Goal: Task Accomplishment & Management: Complete application form

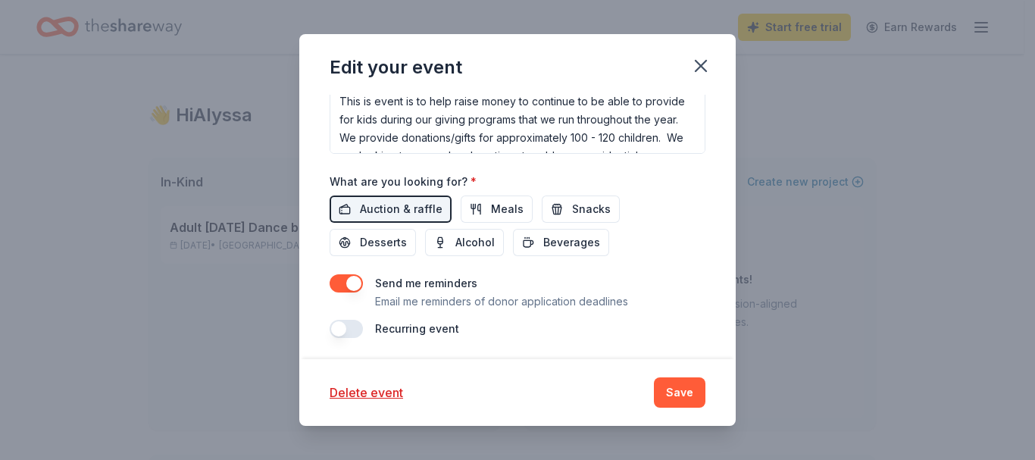
scroll to position [582, 0]
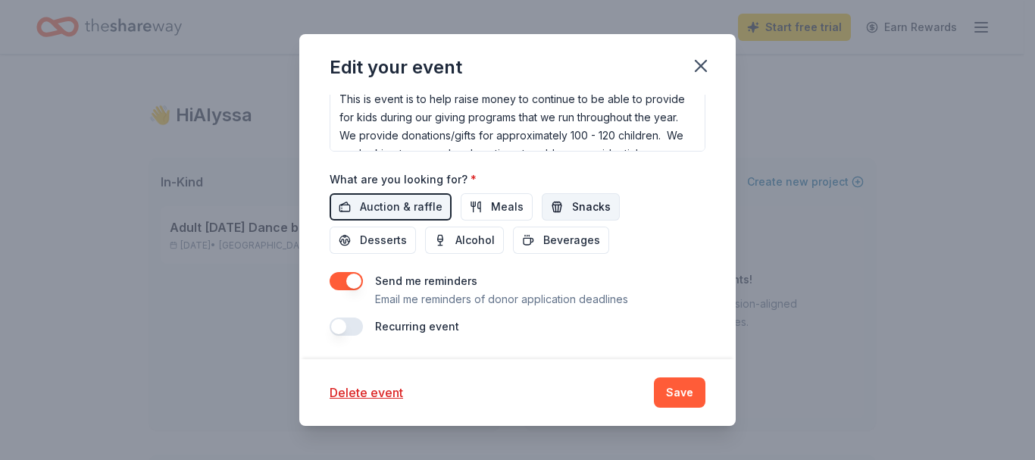
click at [558, 212] on button "Snacks" at bounding box center [581, 206] width 78 height 27
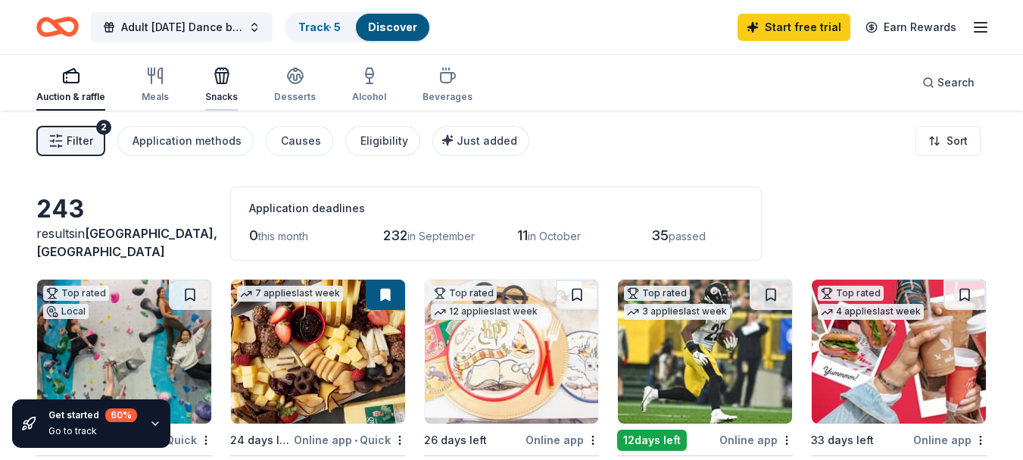
click at [230, 86] on div "Snacks" at bounding box center [221, 85] width 33 height 36
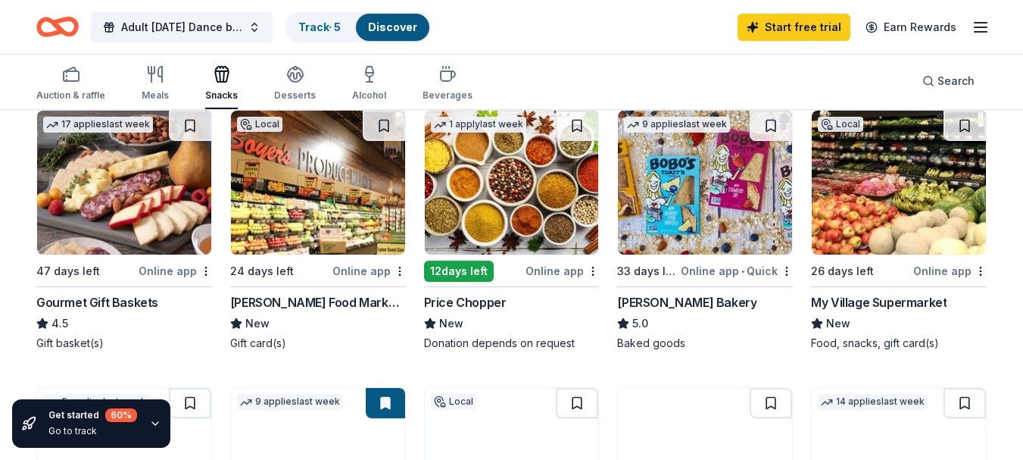
scroll to position [436, 0]
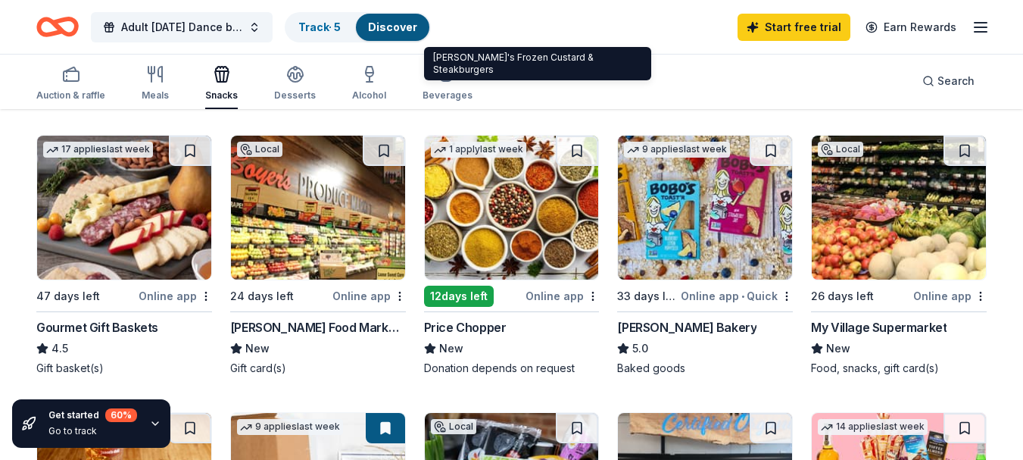
click at [886, 242] on img at bounding box center [899, 208] width 174 height 144
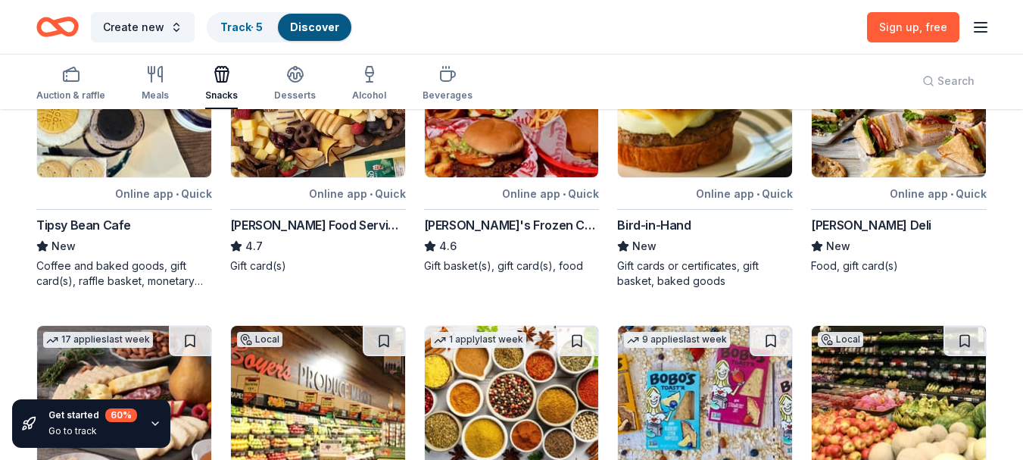
scroll to position [0, 0]
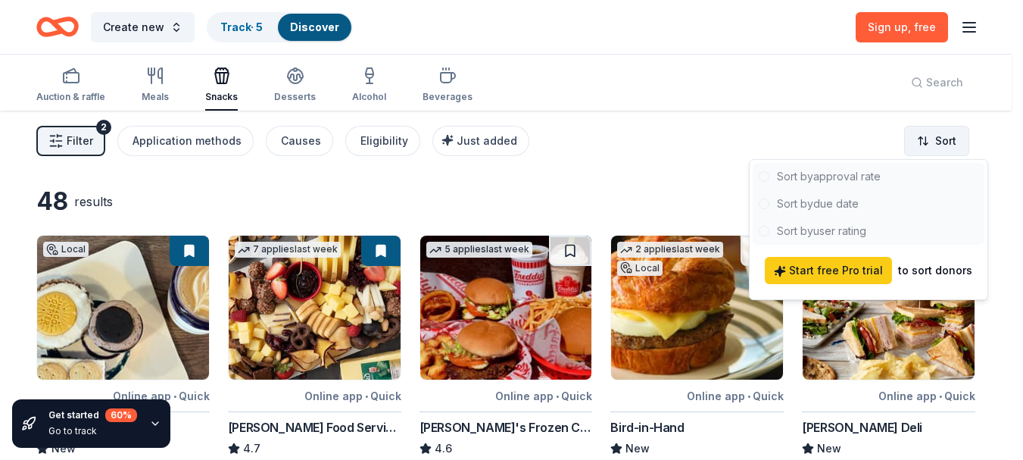
click at [950, 138] on html "Create new Track · 5 Discover Sign up , free Auction & raffle Meals Snacks Dess…" at bounding box center [511, 230] width 1023 height 460
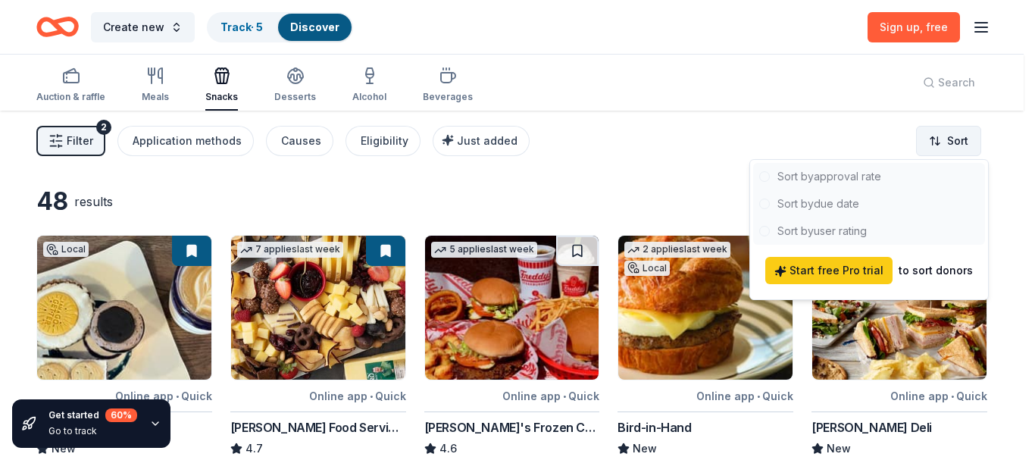
click at [950, 138] on html "Create new Track · 5 Discover Sign up , free Auction & raffle Meals Snacks Dess…" at bounding box center [517, 230] width 1035 height 460
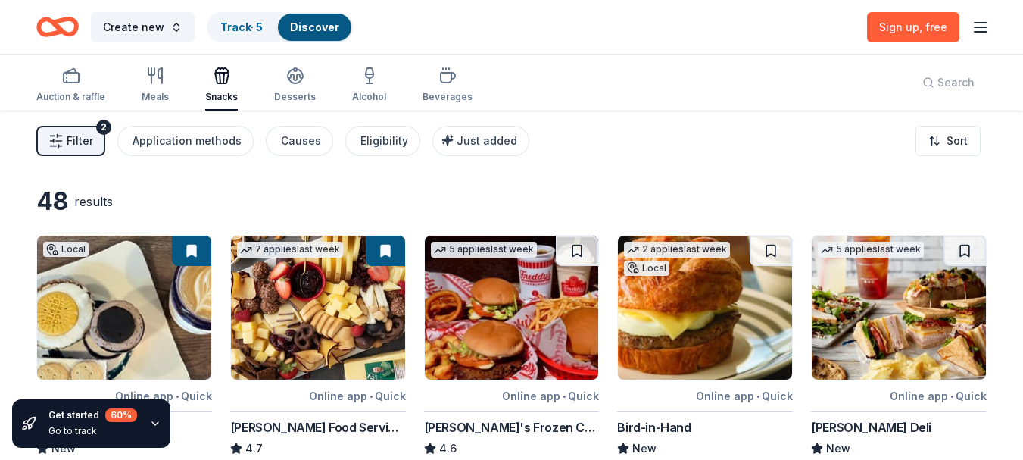
click at [81, 137] on span "Filter" at bounding box center [80, 141] width 27 height 18
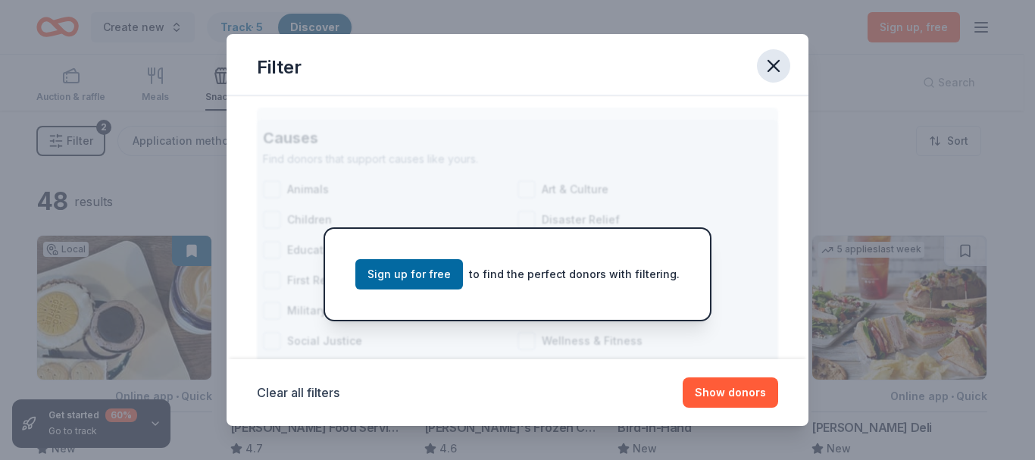
click at [769, 66] on icon "button" at bounding box center [773, 65] width 21 height 21
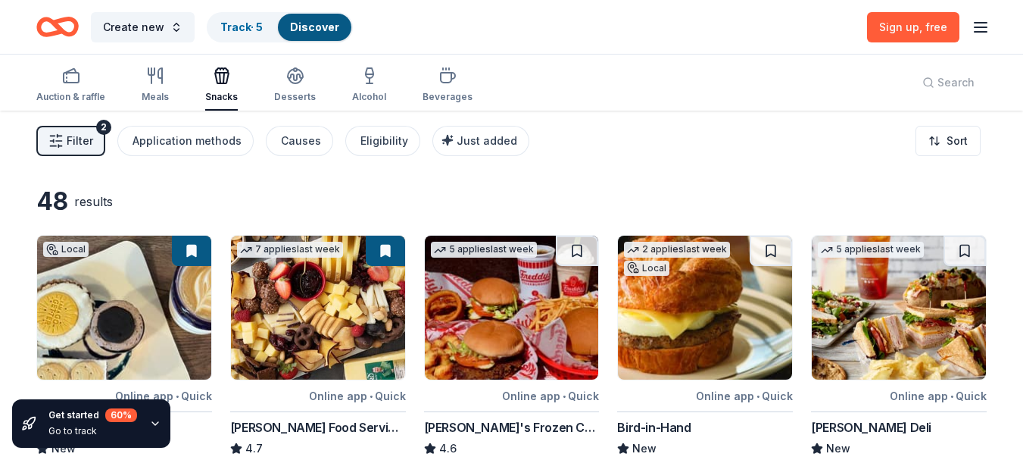
click at [978, 27] on line "button" at bounding box center [981, 27] width 12 height 0
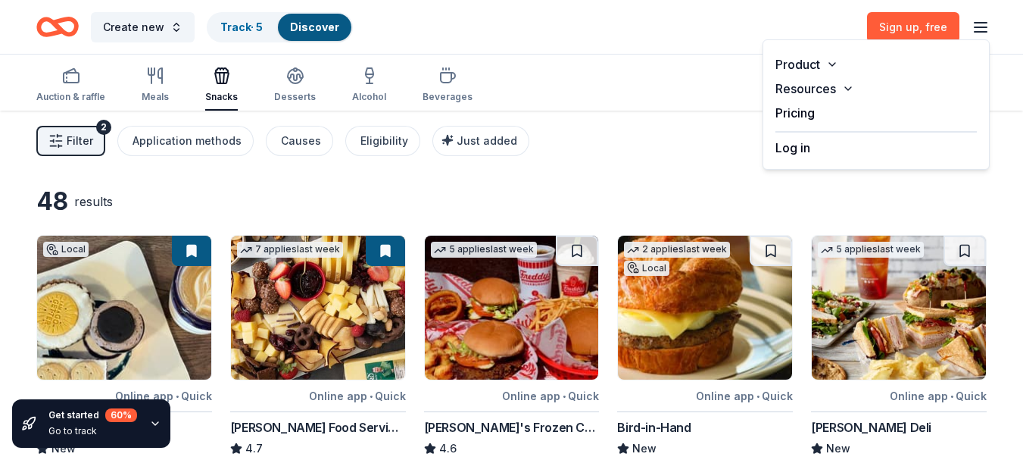
click at [805, 149] on button "Log in" at bounding box center [793, 148] width 35 height 18
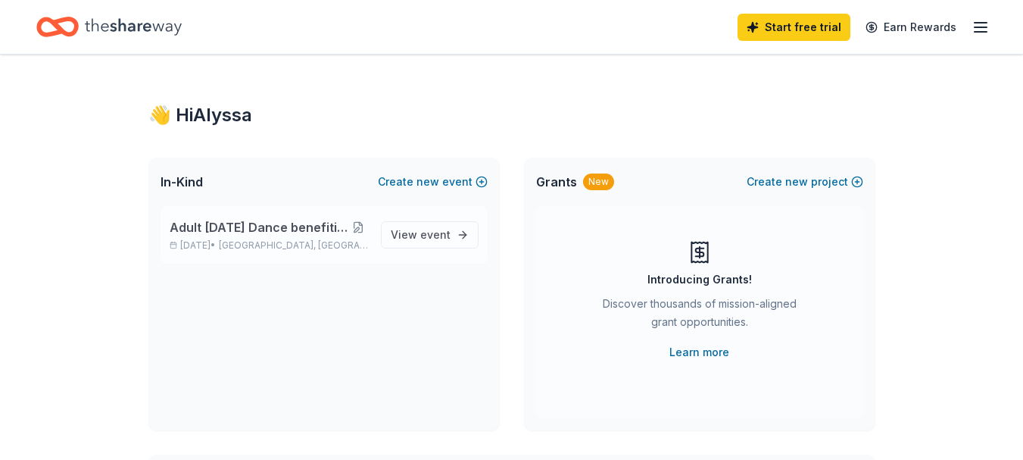
click at [363, 226] on button at bounding box center [358, 227] width 20 height 12
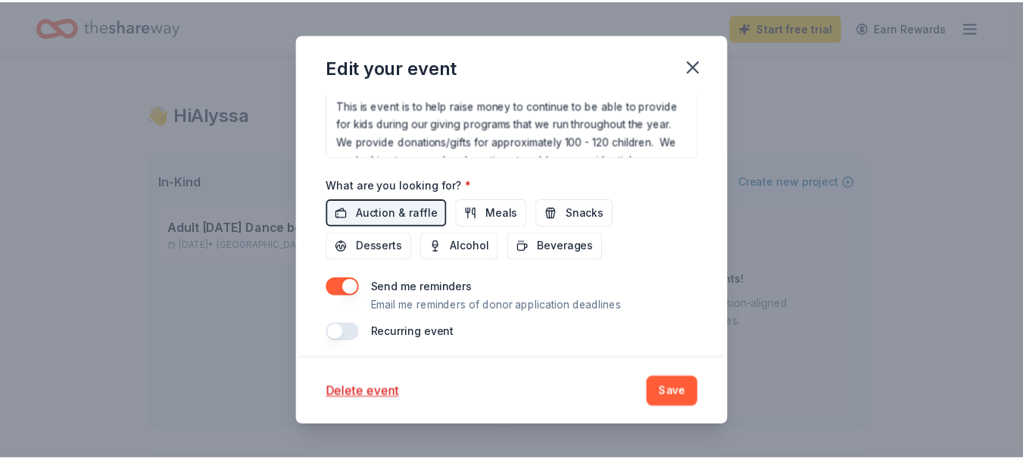
scroll to position [582, 0]
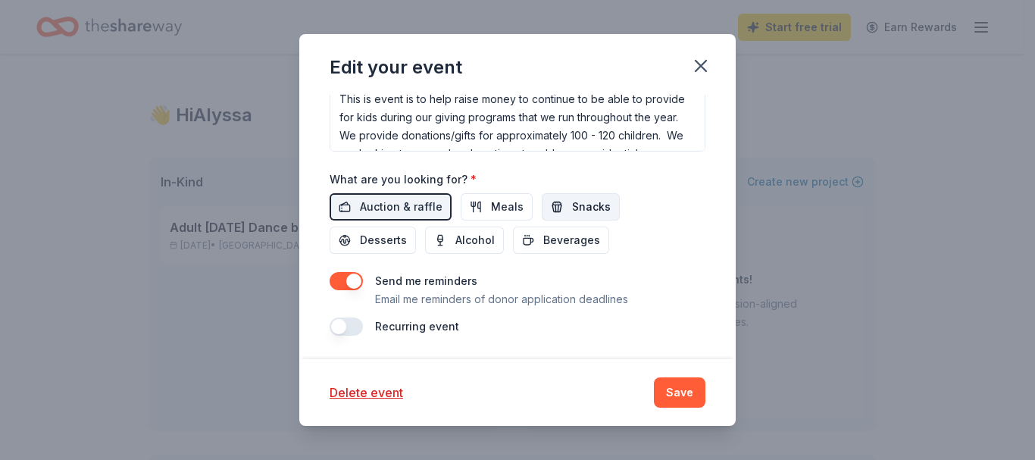
click at [572, 211] on span "Snacks" at bounding box center [591, 207] width 39 height 18
click at [563, 239] on span "Beverages" at bounding box center [571, 240] width 57 height 18
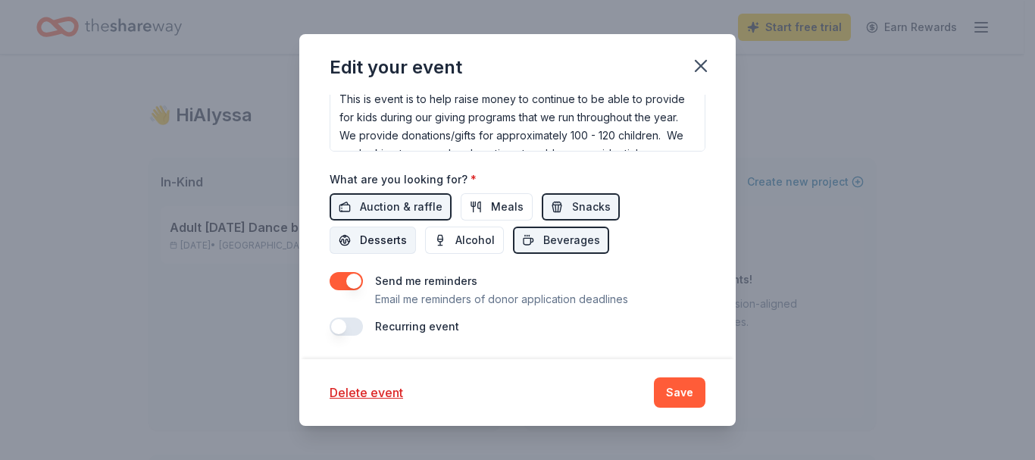
click at [386, 242] on span "Desserts" at bounding box center [383, 240] width 47 height 18
click at [679, 385] on button "Save" at bounding box center [680, 392] width 52 height 30
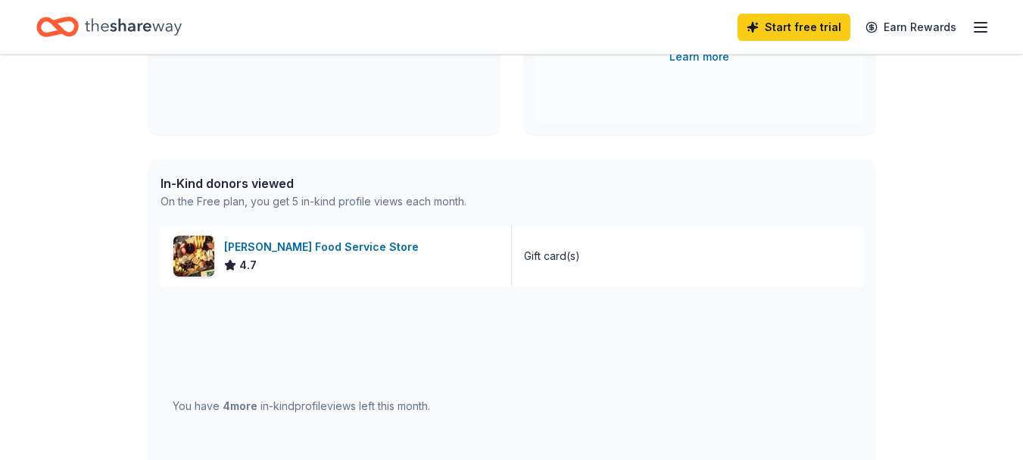
scroll to position [301, 0]
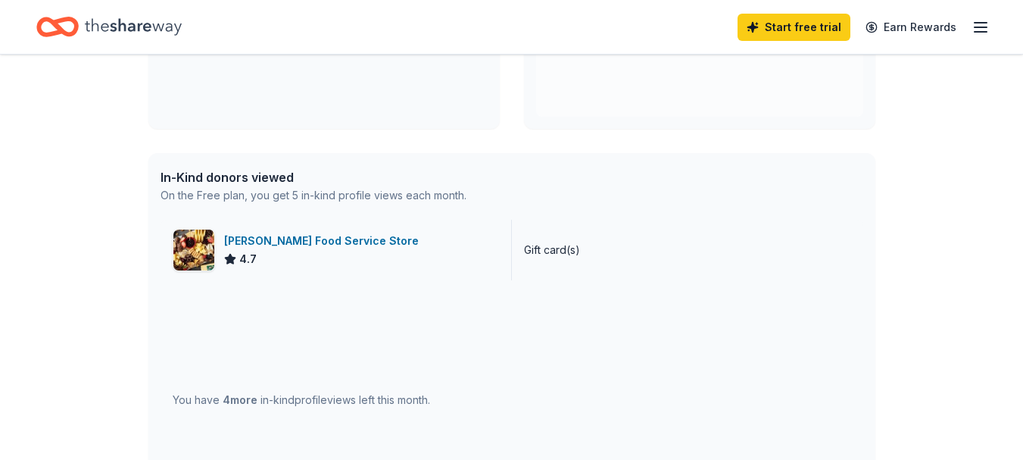
click at [270, 242] on div "Gordon Food Service Store" at bounding box center [324, 241] width 201 height 18
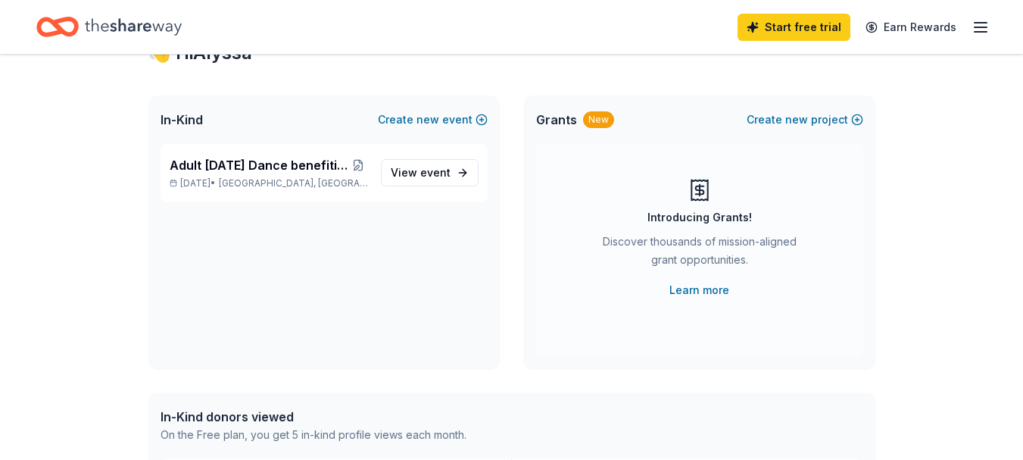
scroll to position [0, 0]
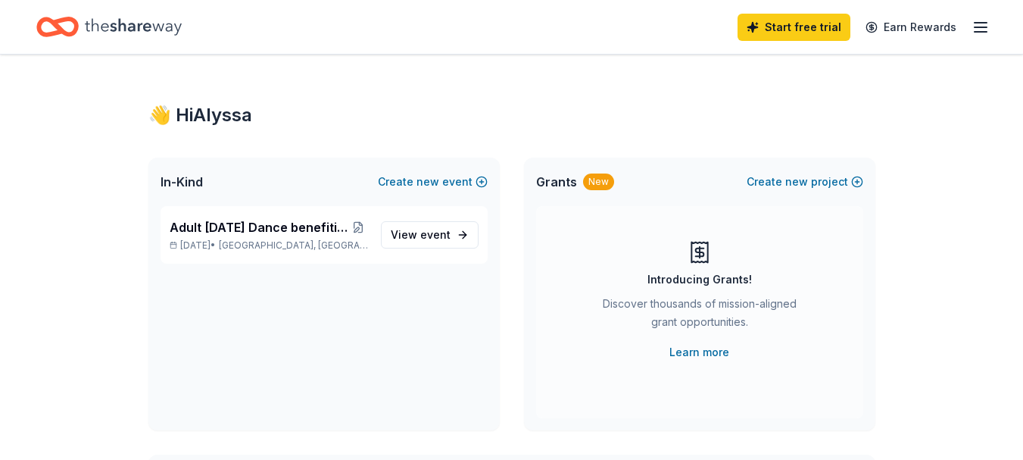
click at [985, 29] on icon "button" at bounding box center [981, 27] width 18 height 18
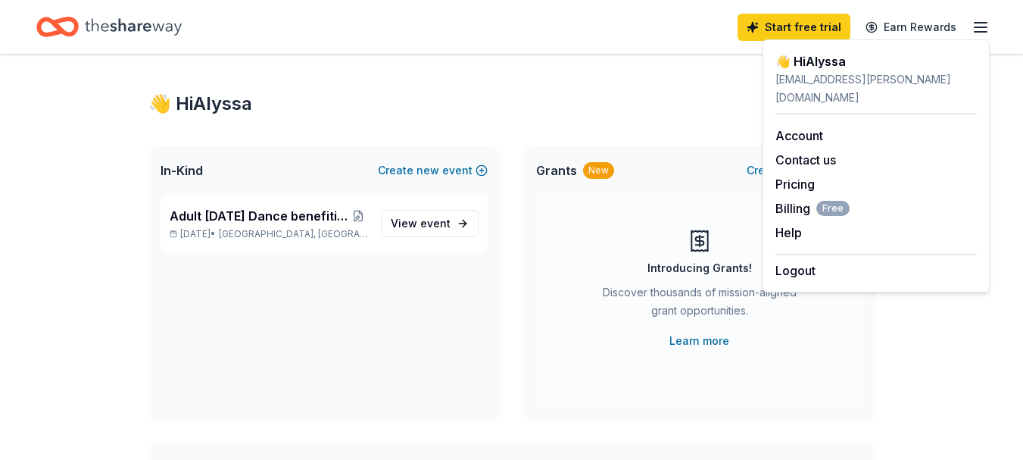
scroll to position [14, 0]
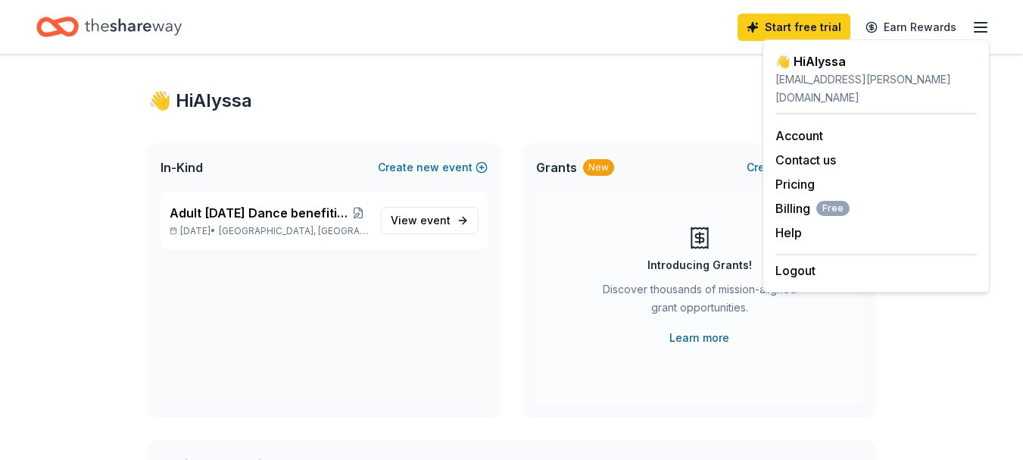
click at [510, 96] on div "👋 Hi Alyssa" at bounding box center [511, 101] width 727 height 24
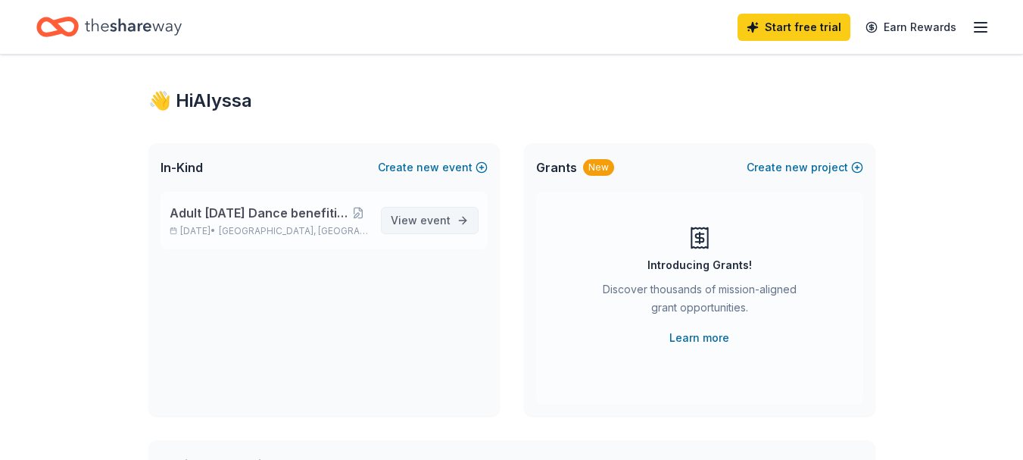
click at [447, 219] on span "event" at bounding box center [435, 220] width 30 height 13
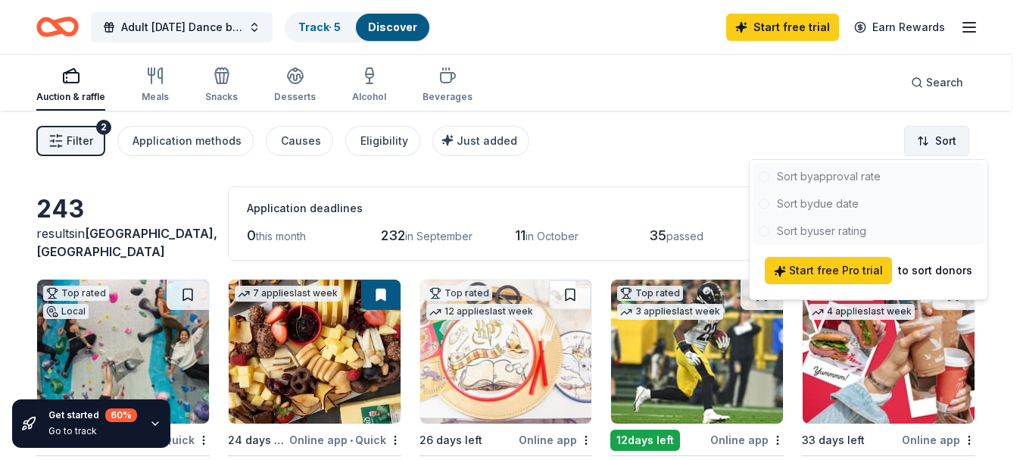
click at [954, 143] on html "Adult Halloween Dance benefiting Light Up Hope Track · 5 Discover Start free tr…" at bounding box center [511, 230] width 1023 height 460
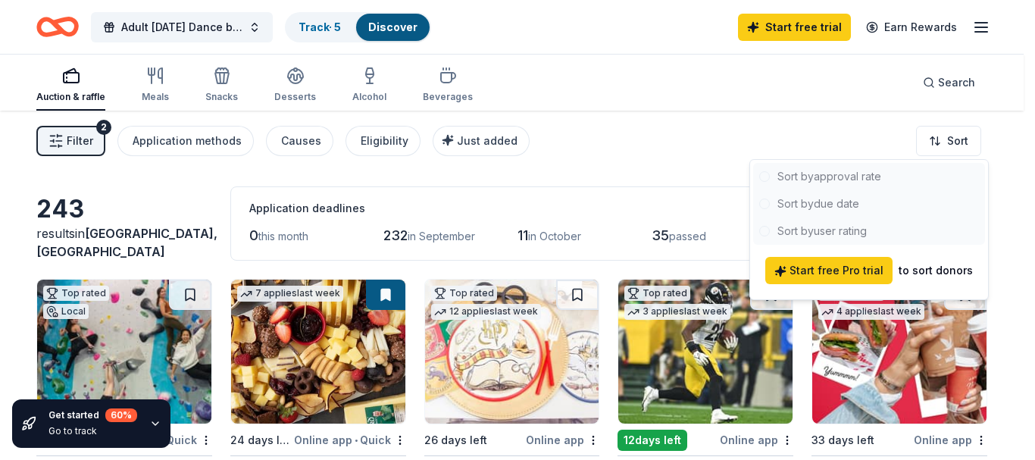
click at [949, 146] on html "Adult Halloween Dance benefiting Light Up Hope Track · 5 Discover Start free tr…" at bounding box center [517, 230] width 1035 height 460
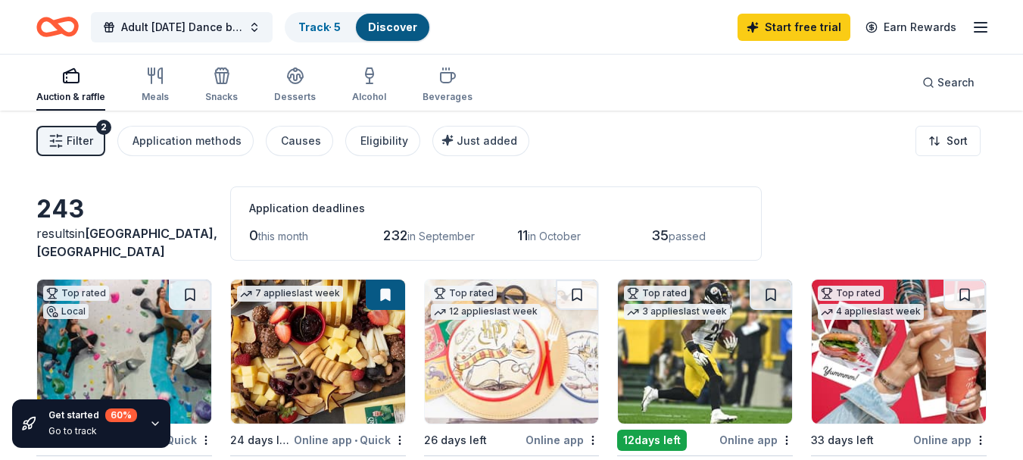
click at [70, 83] on rect "button" at bounding box center [71, 78] width 15 height 10
click at [223, 86] on div "Snacks" at bounding box center [221, 85] width 33 height 36
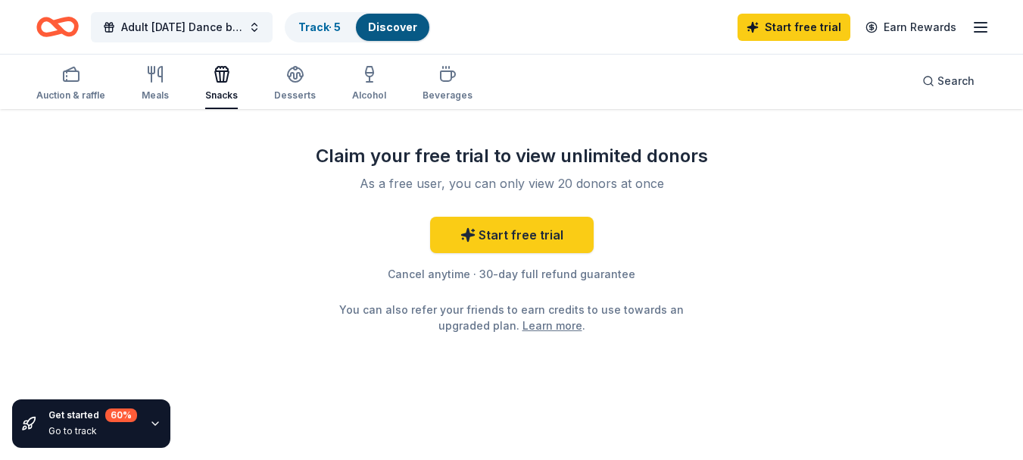
scroll to position [1596, 0]
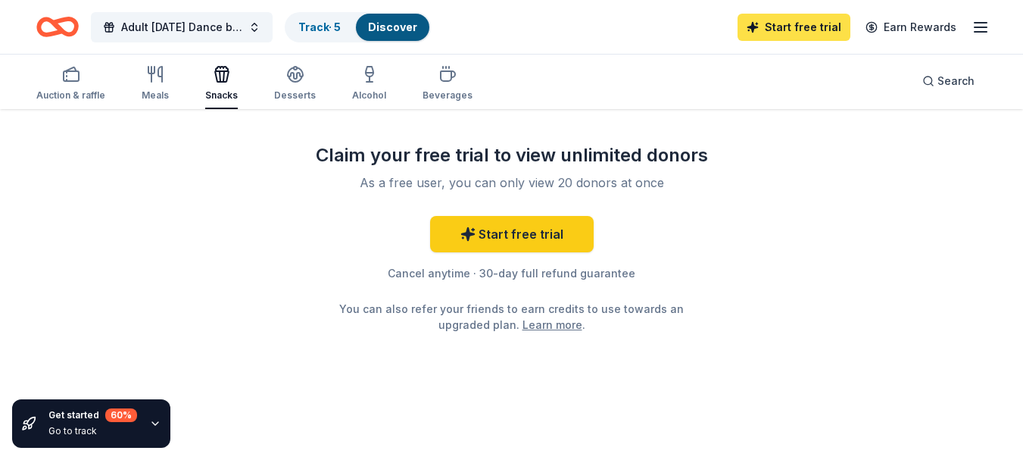
click at [813, 31] on link "Start free trial" at bounding box center [794, 27] width 113 height 27
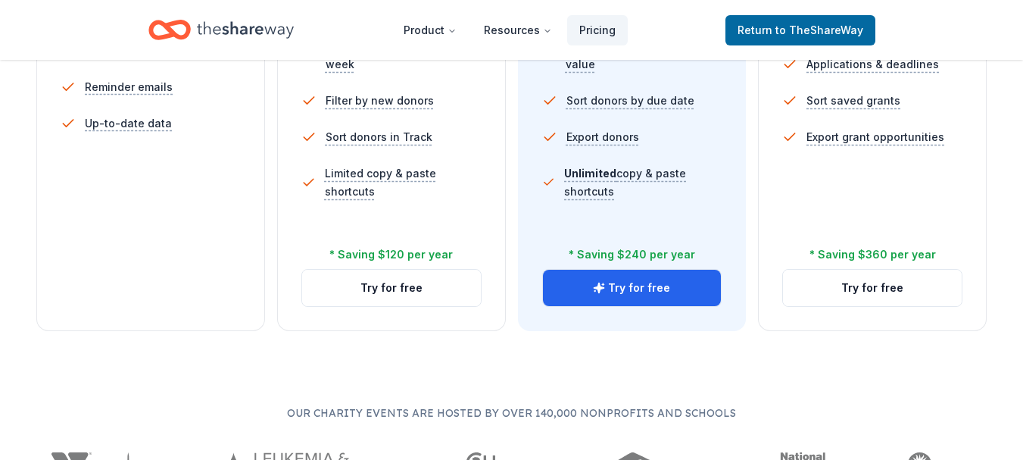
scroll to position [595, 0]
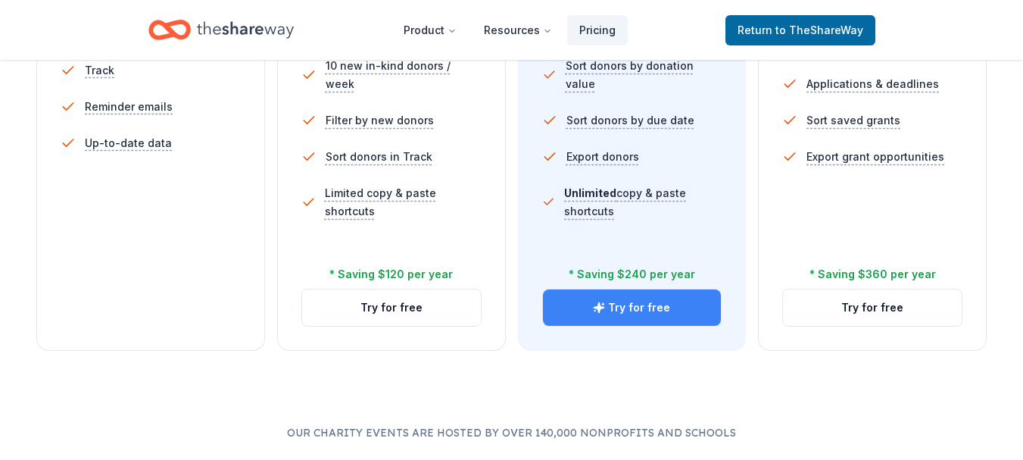
click at [637, 312] on button "Try for free" at bounding box center [632, 307] width 179 height 36
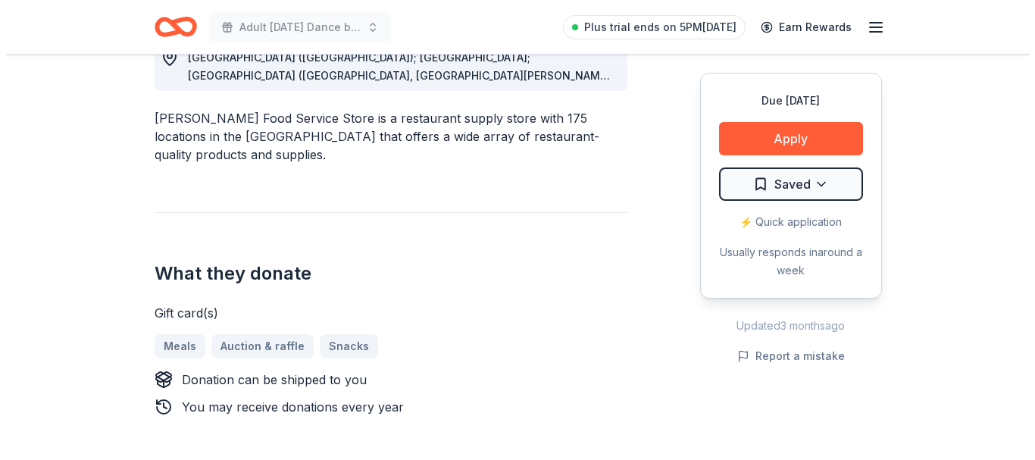
scroll to position [477, 0]
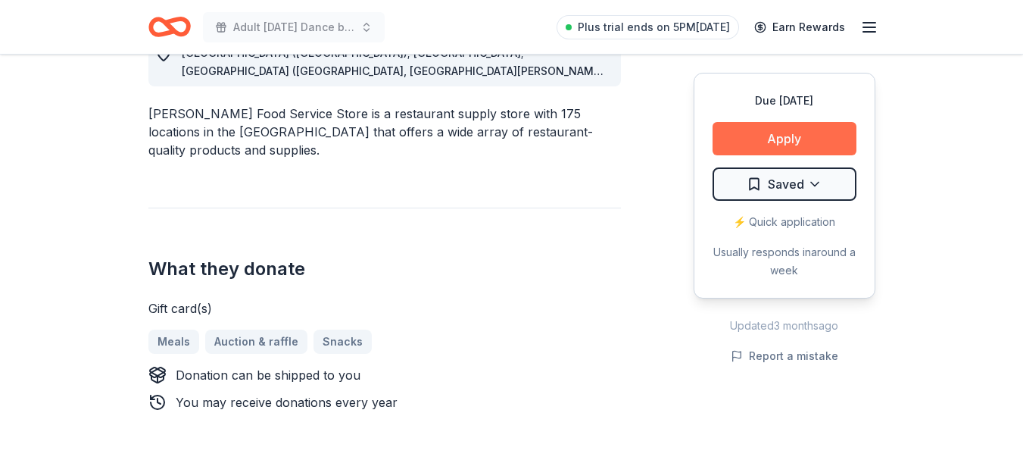
click at [812, 135] on button "Apply" at bounding box center [785, 138] width 144 height 33
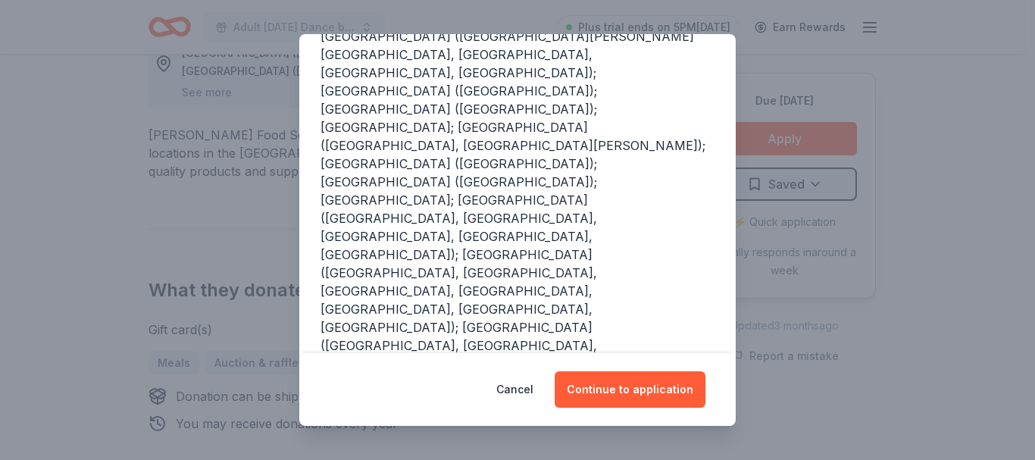
scroll to position [384, 0]
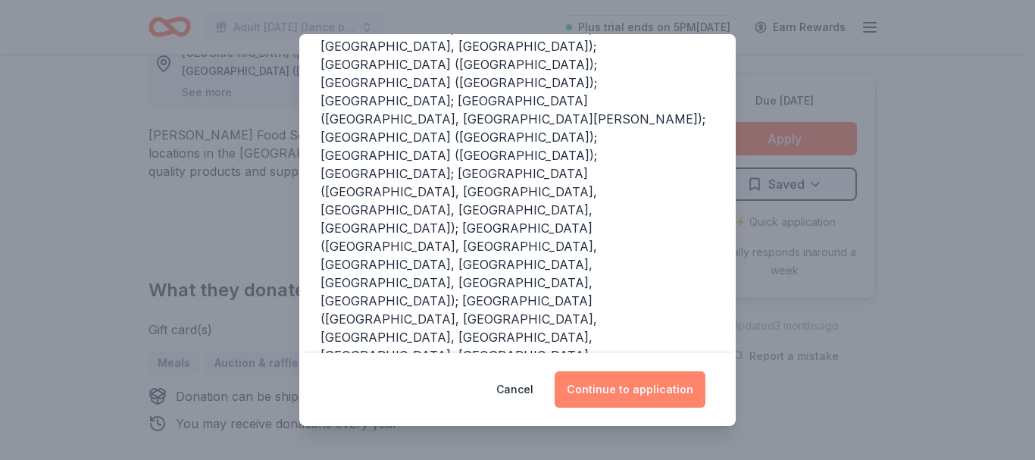
click at [612, 394] on button "Continue to application" at bounding box center [629, 389] width 151 height 36
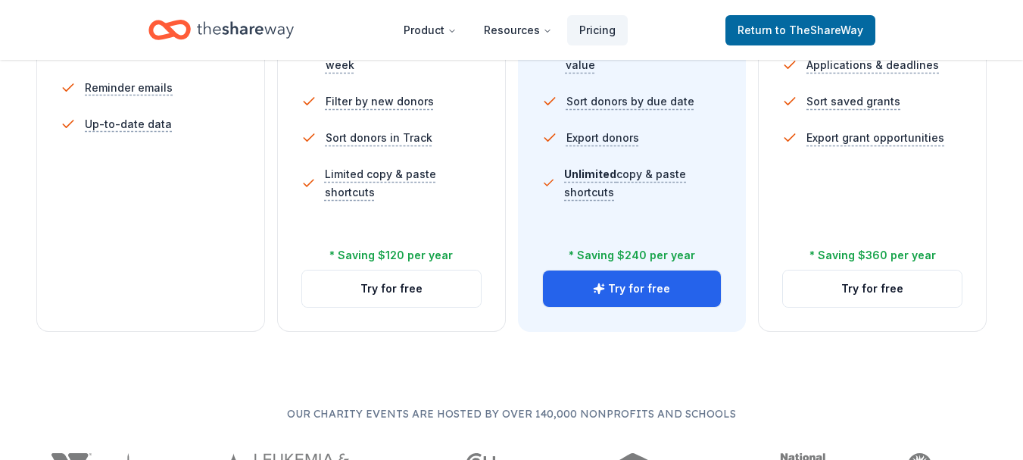
scroll to position [627, 0]
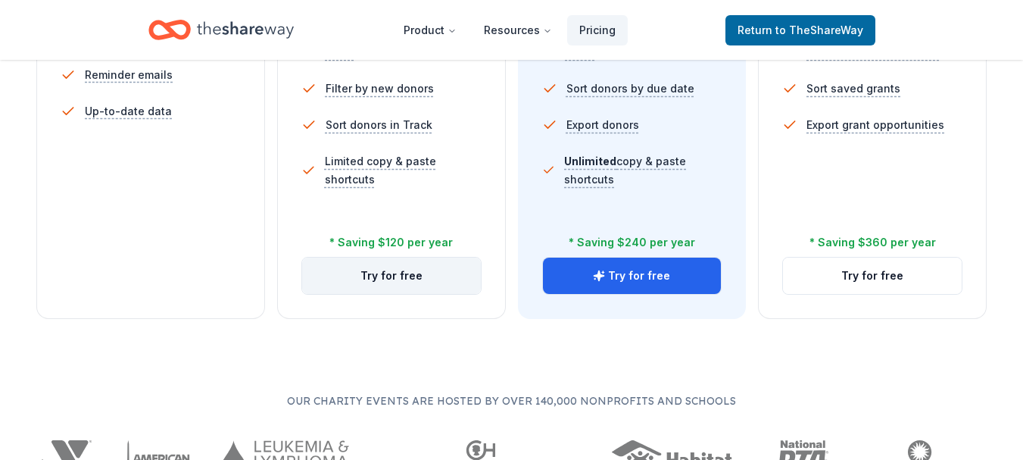
click at [398, 280] on button "Try for free" at bounding box center [391, 276] width 179 height 36
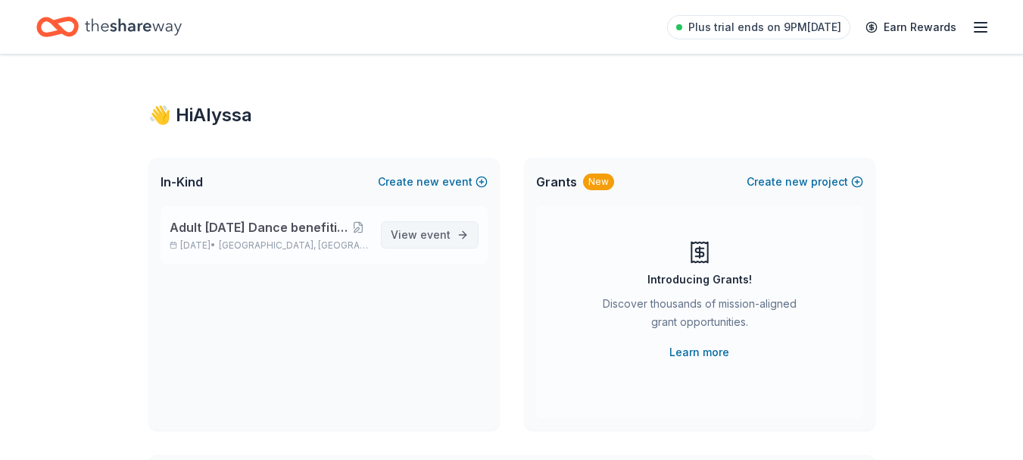
click at [436, 229] on span "event" at bounding box center [435, 234] width 30 height 13
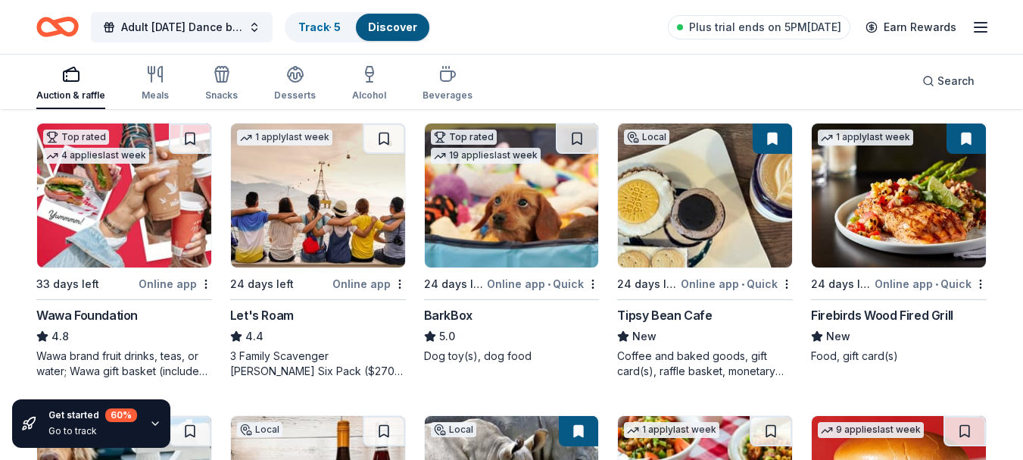
scroll to position [454, 0]
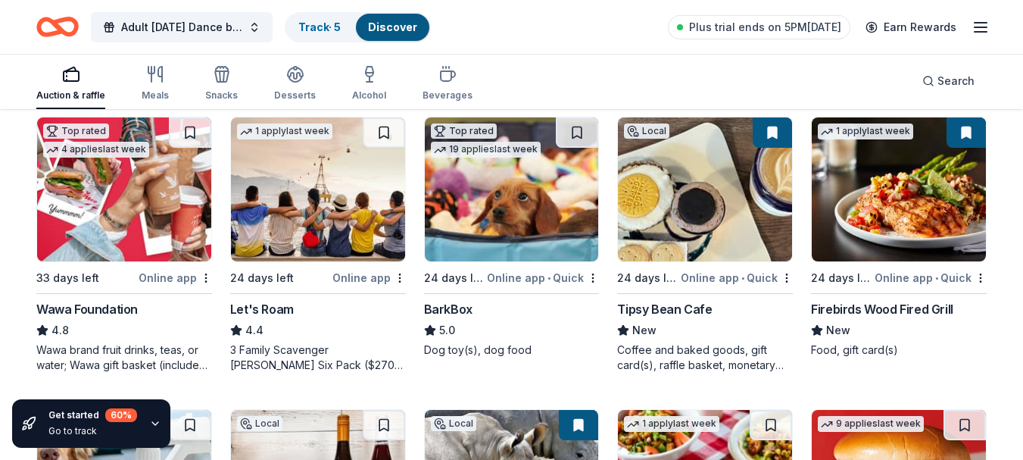
click at [707, 241] on img at bounding box center [705, 189] width 174 height 144
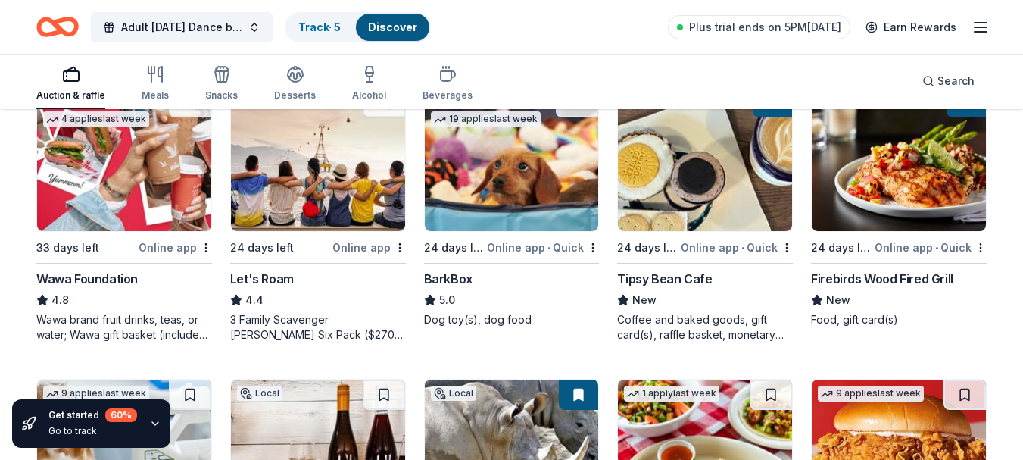
click at [923, 198] on img at bounding box center [899, 159] width 174 height 144
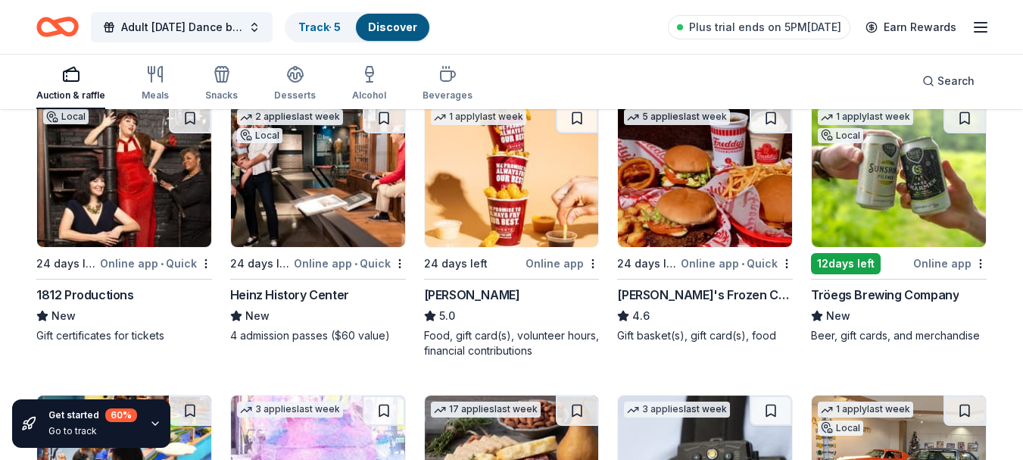
scroll to position [1032, 0]
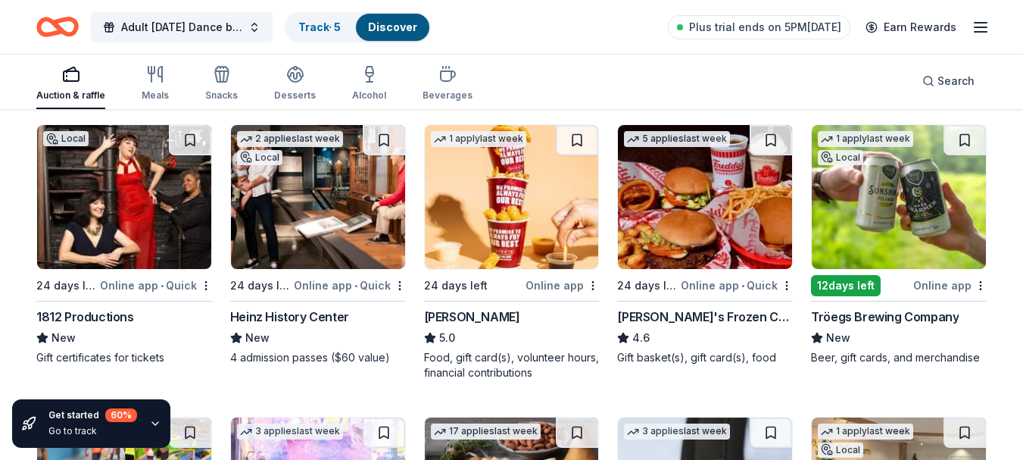
click at [136, 236] on img at bounding box center [124, 197] width 174 height 144
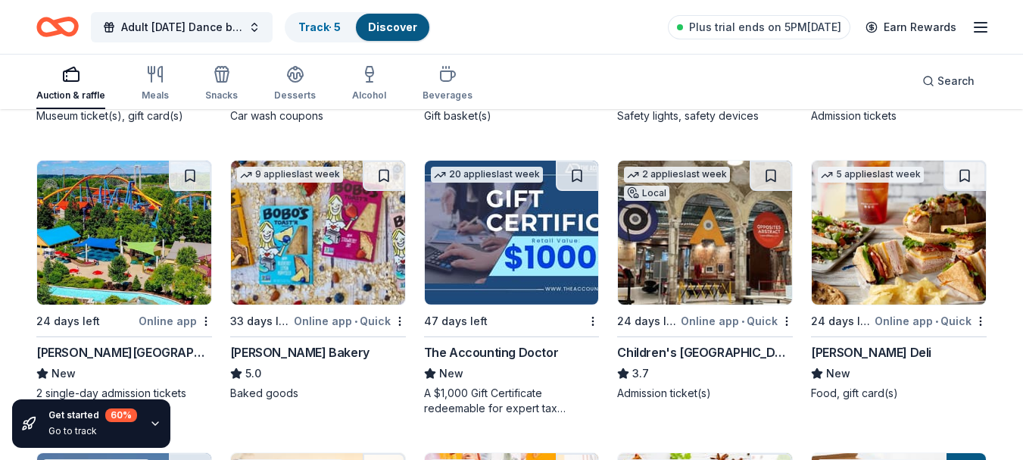
scroll to position [1570, 0]
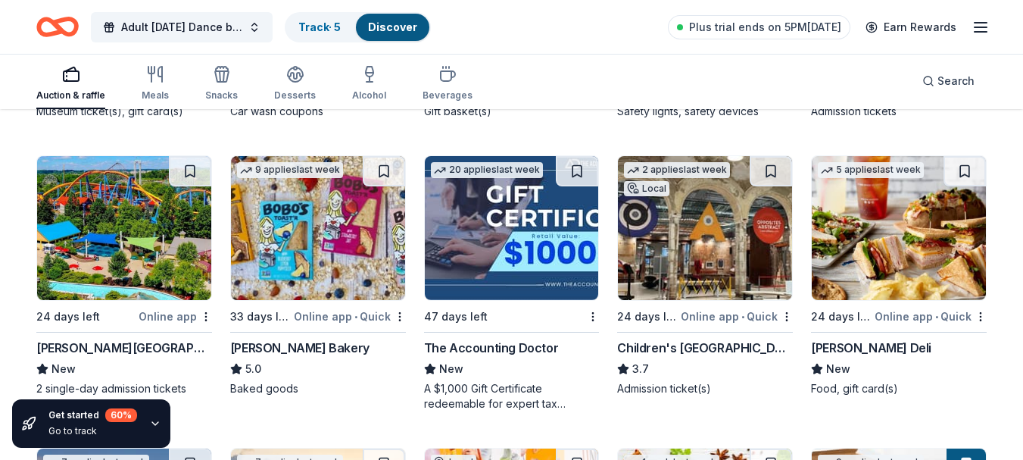
click at [278, 312] on div "33 days left" at bounding box center [260, 317] width 61 height 18
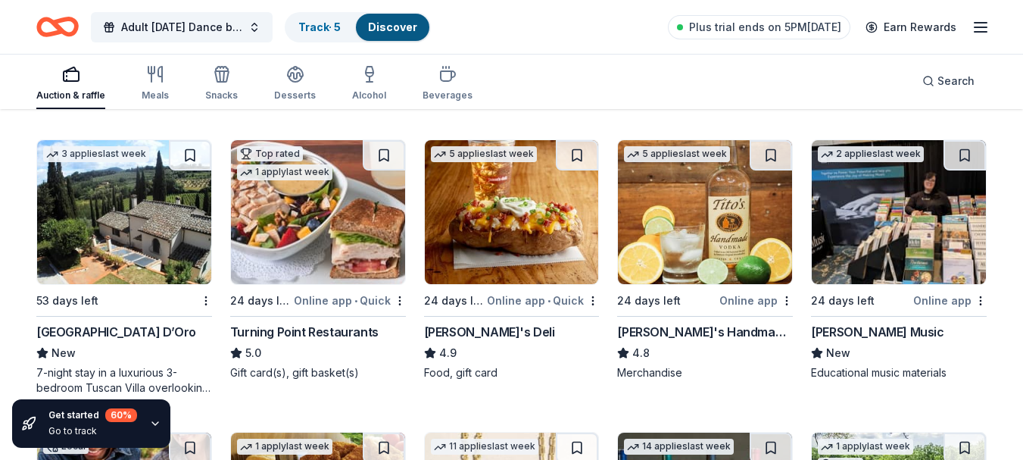
scroll to position [2165, 0]
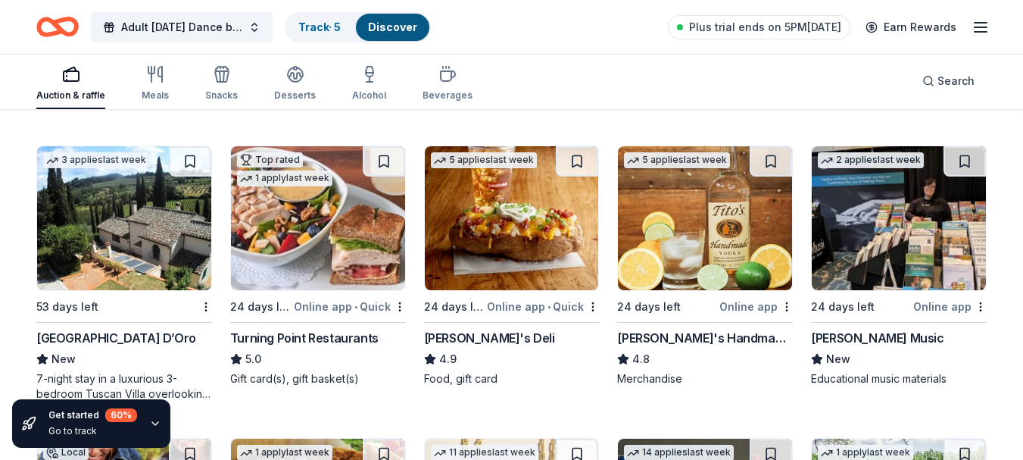
click at [723, 269] on img at bounding box center [705, 218] width 174 height 144
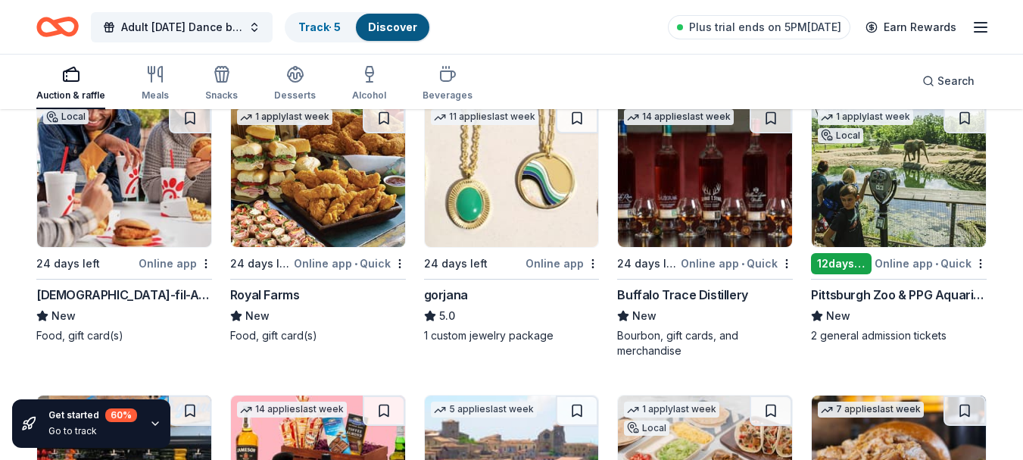
scroll to position [2528, 0]
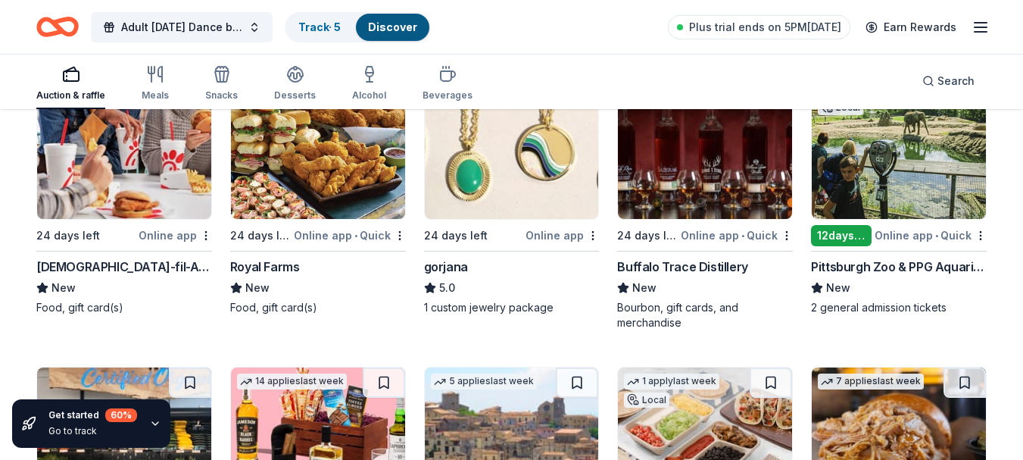
click at [106, 199] on img at bounding box center [124, 147] width 174 height 144
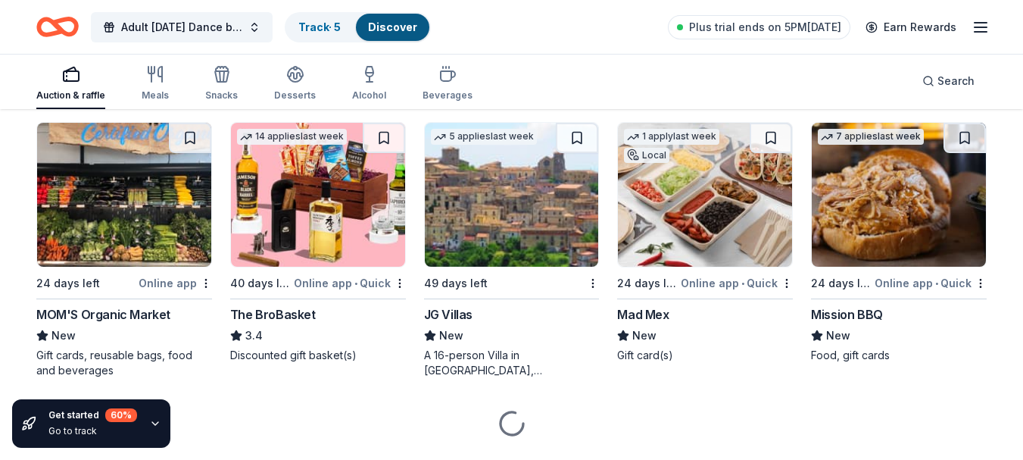
scroll to position [2776, 0]
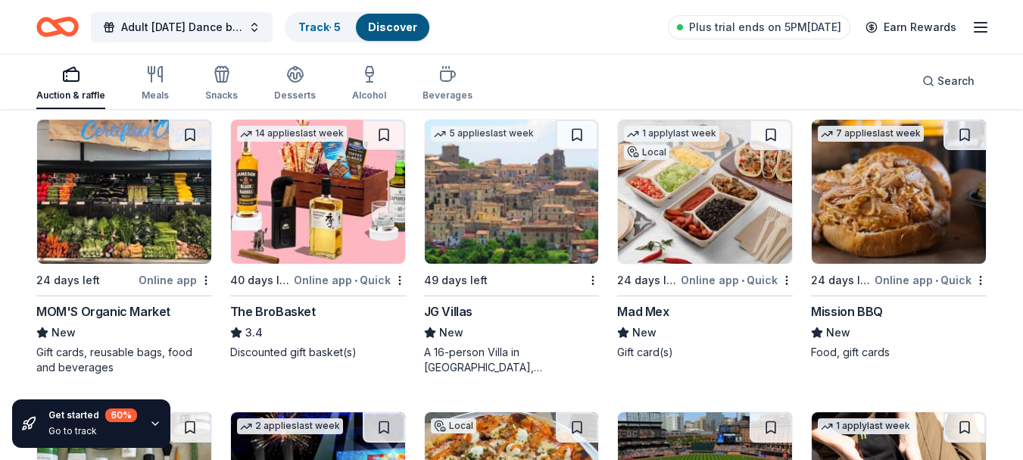
click at [744, 246] on img at bounding box center [705, 192] width 174 height 144
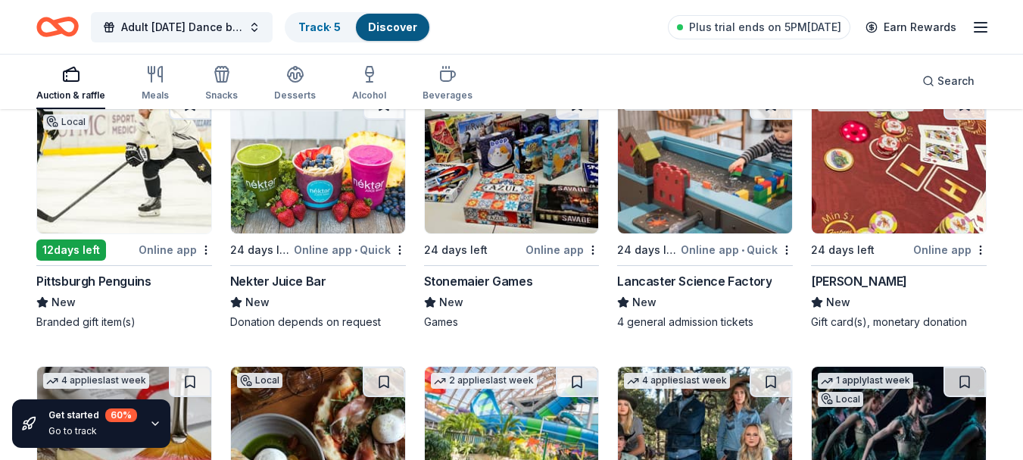
scroll to position [3685, 0]
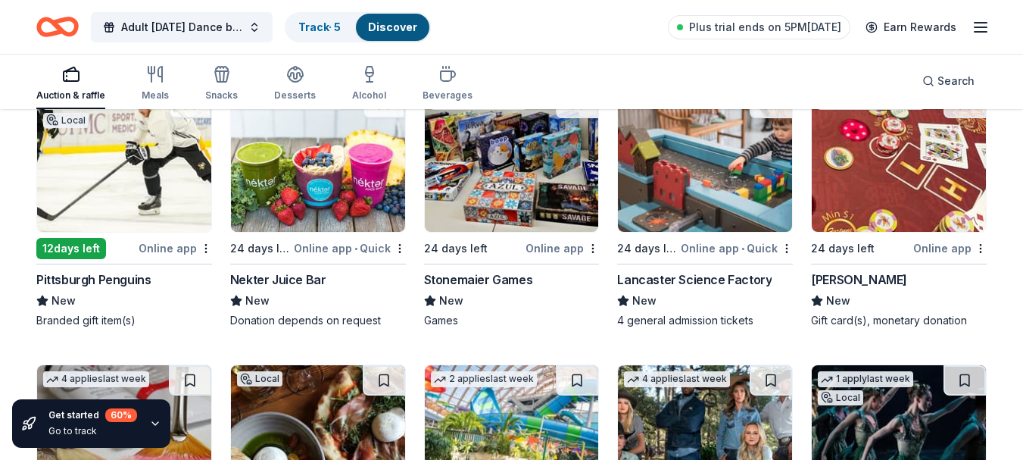
click at [147, 246] on div "Online app" at bounding box center [175, 248] width 73 height 19
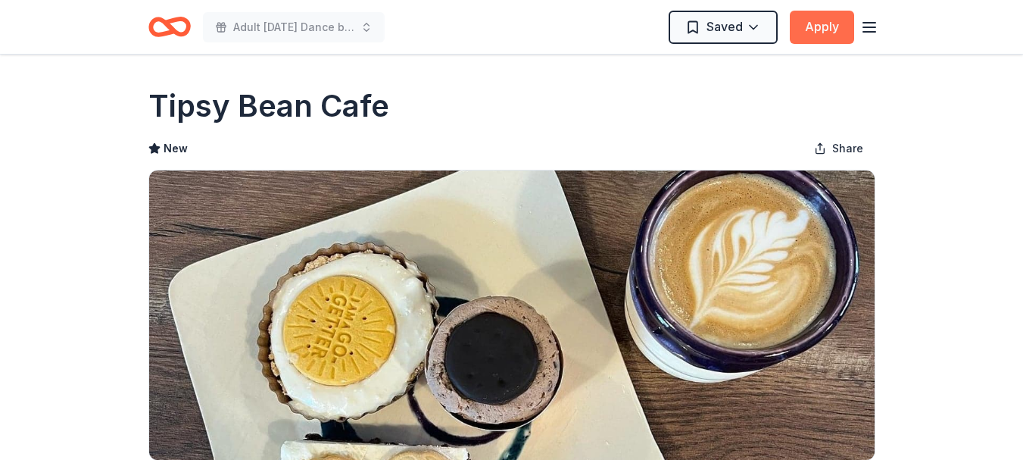
click at [820, 32] on button "Apply" at bounding box center [822, 27] width 64 height 33
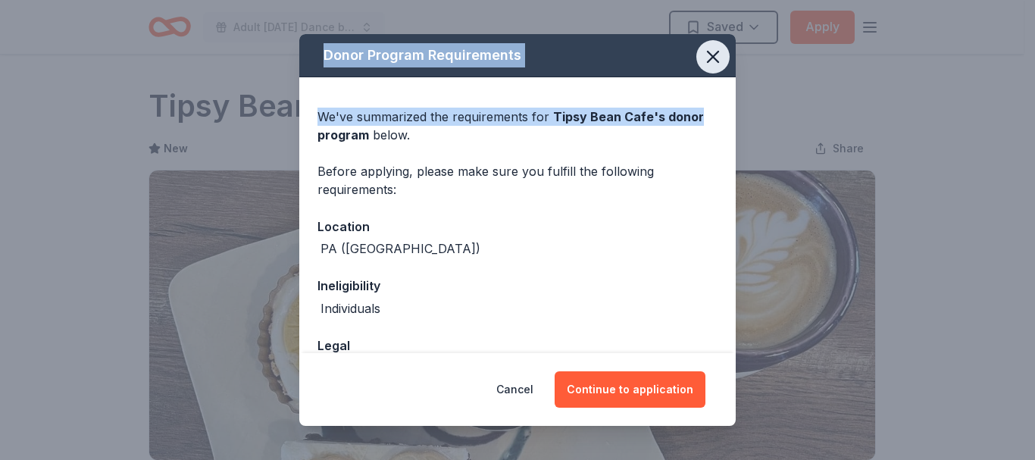
drag, startPoint x: 801, startPoint y: 108, endPoint x: 704, endPoint y: 64, distance: 105.8
click at [704, 64] on div "Donor Program Requirements We've summarized the requirements for Tipsy Bean Caf…" at bounding box center [517, 230] width 1035 height 460
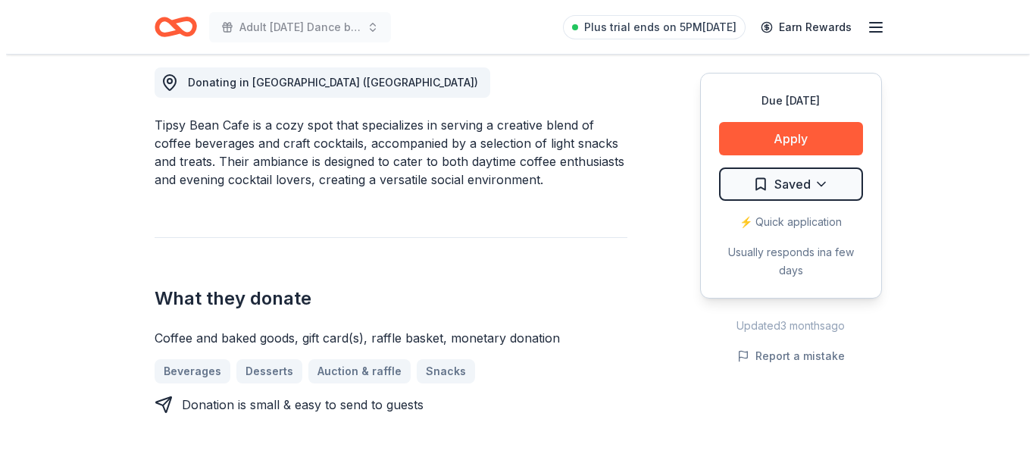
scroll to position [437, 0]
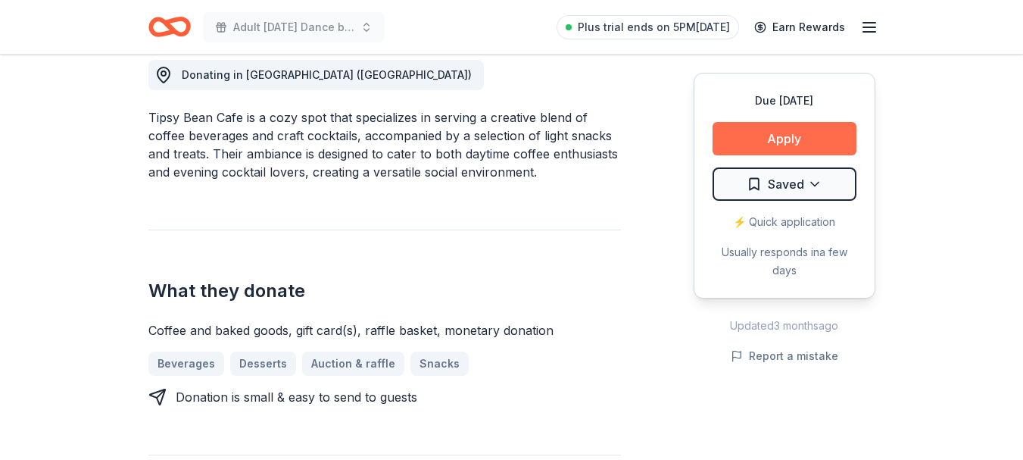
click at [763, 148] on button "Apply" at bounding box center [785, 138] width 144 height 33
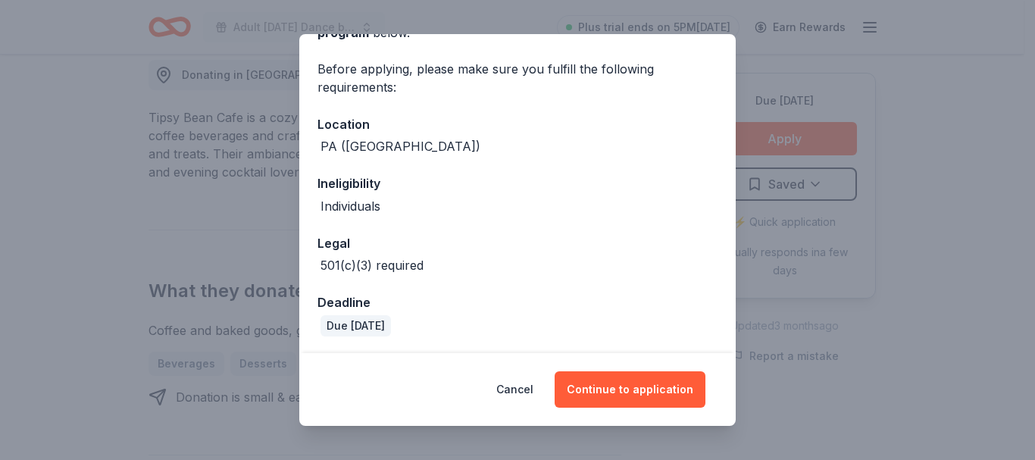
scroll to position [104, 0]
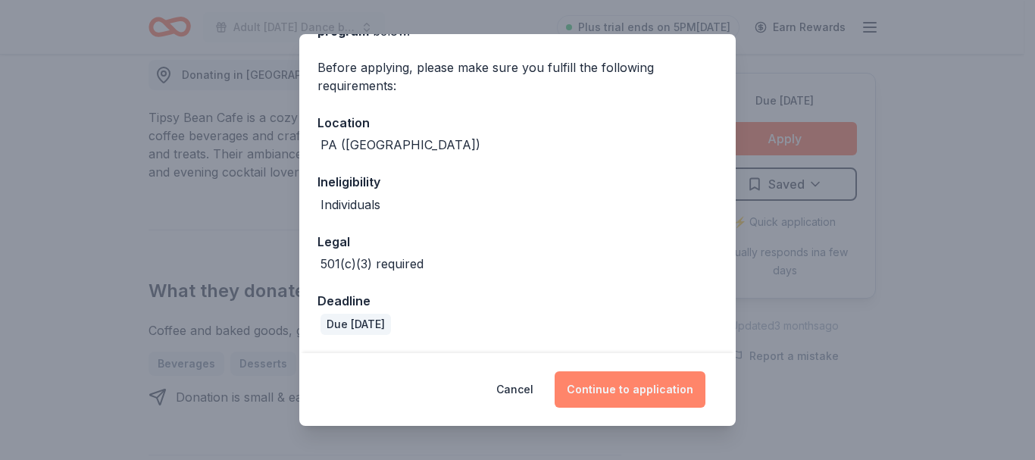
click at [663, 384] on button "Continue to application" at bounding box center [629, 389] width 151 height 36
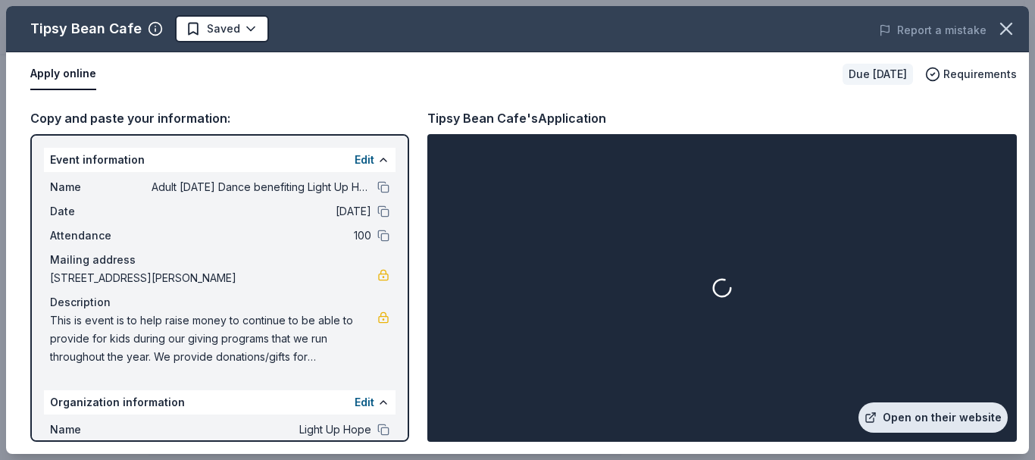
click at [943, 416] on link "Open on their website" at bounding box center [932, 417] width 149 height 30
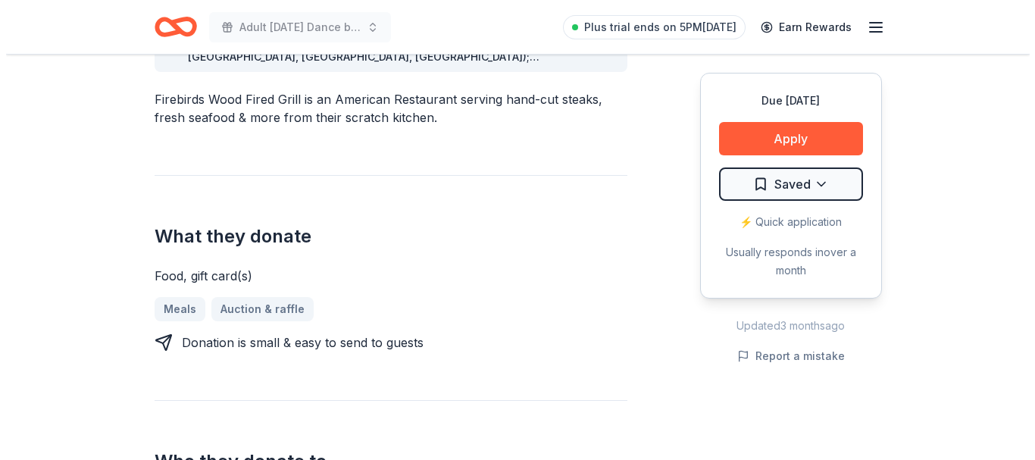
scroll to position [432, 0]
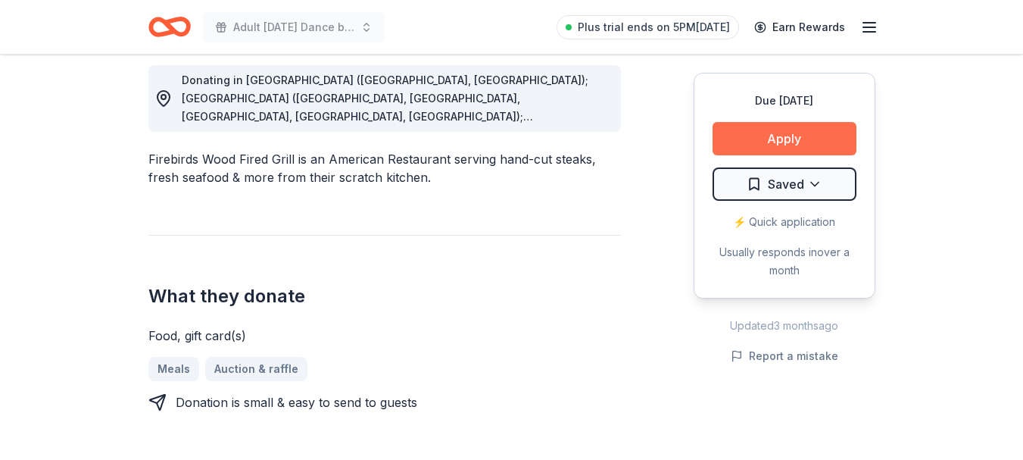
click at [798, 142] on button "Apply" at bounding box center [785, 138] width 144 height 33
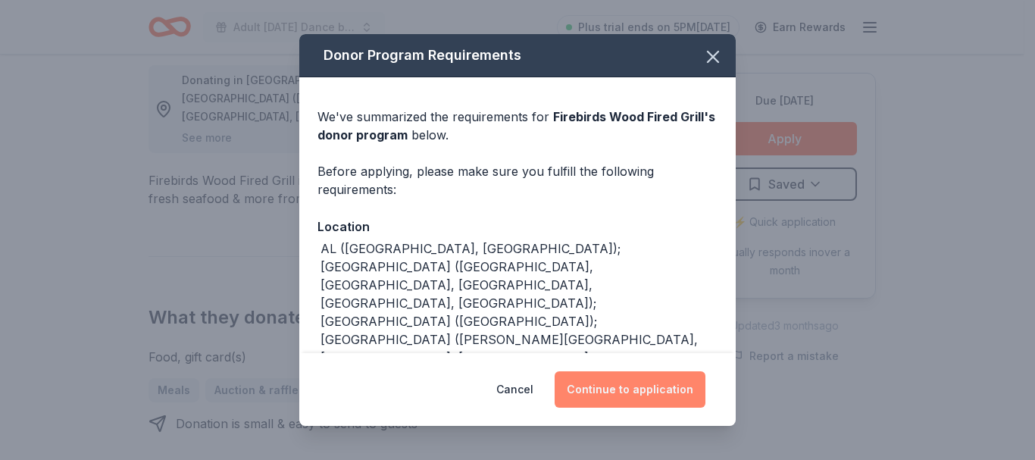
click at [668, 390] on button "Continue to application" at bounding box center [629, 389] width 151 height 36
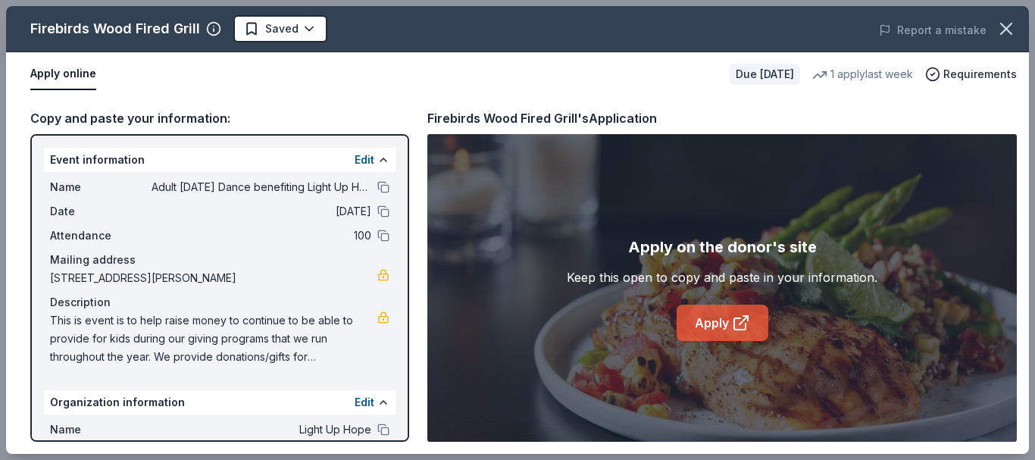
click at [745, 324] on icon at bounding box center [739, 323] width 11 height 11
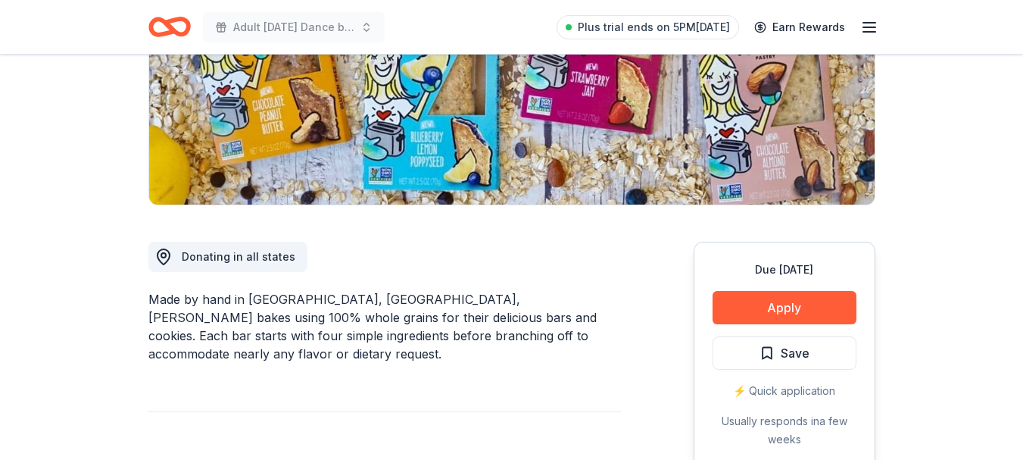
scroll to position [28, 0]
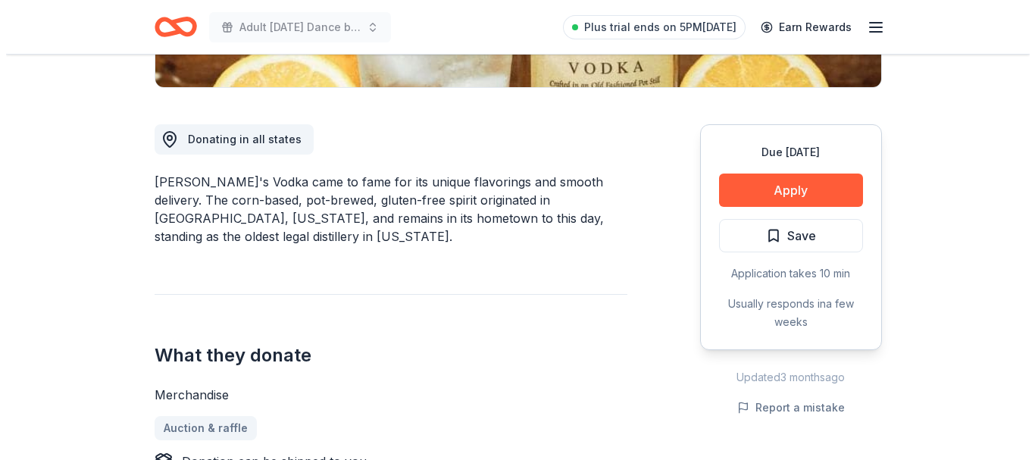
scroll to position [423, 0]
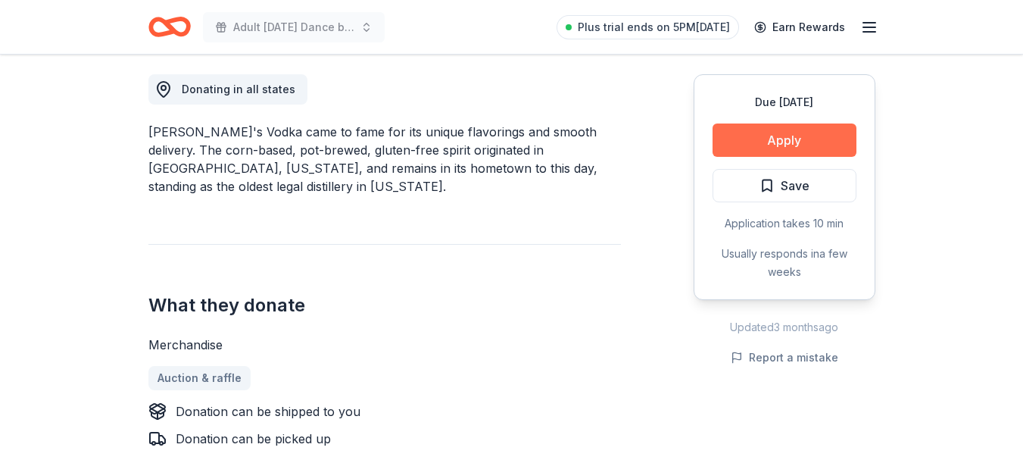
click at [751, 144] on button "Apply" at bounding box center [785, 139] width 144 height 33
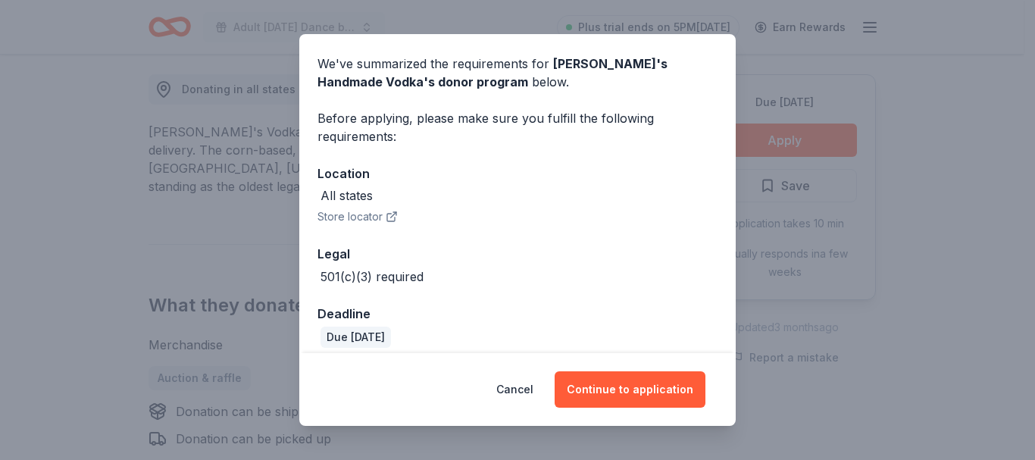
scroll to position [65, 0]
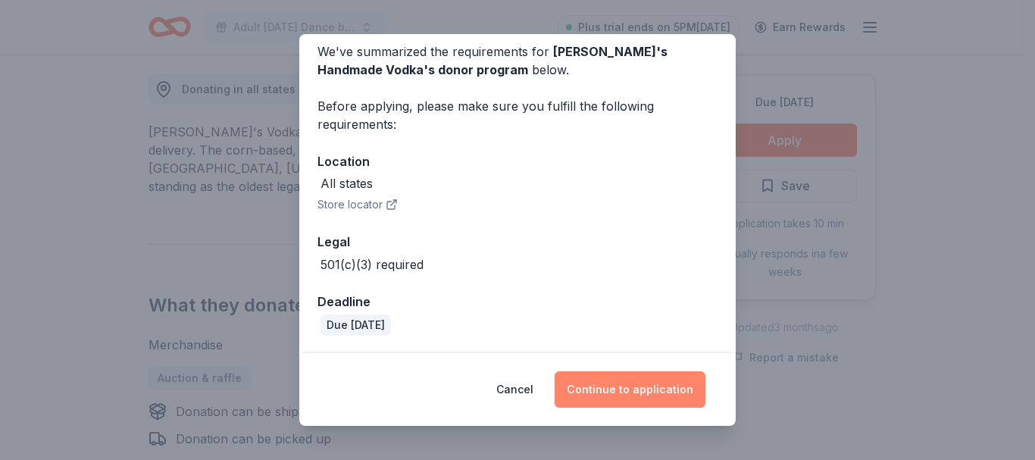
click at [639, 397] on button "Continue to application" at bounding box center [629, 389] width 151 height 36
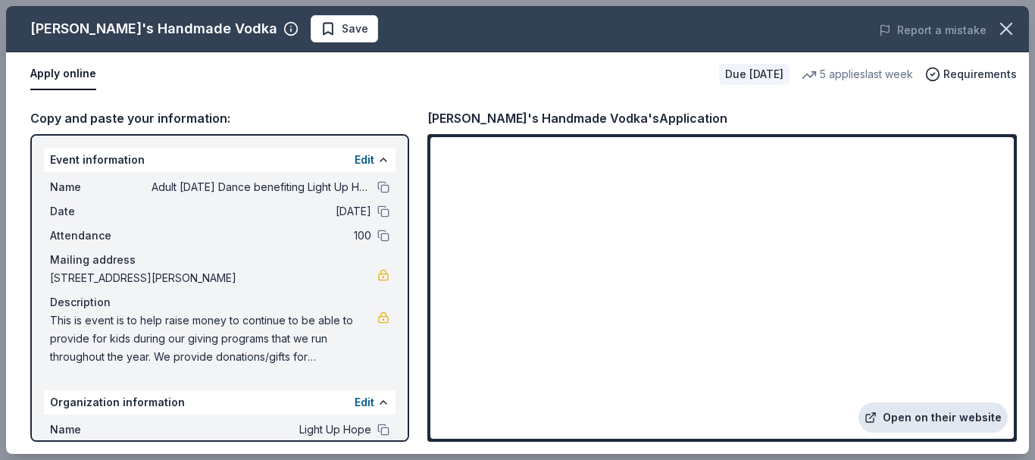
click at [954, 422] on link "Open on their website" at bounding box center [932, 417] width 149 height 30
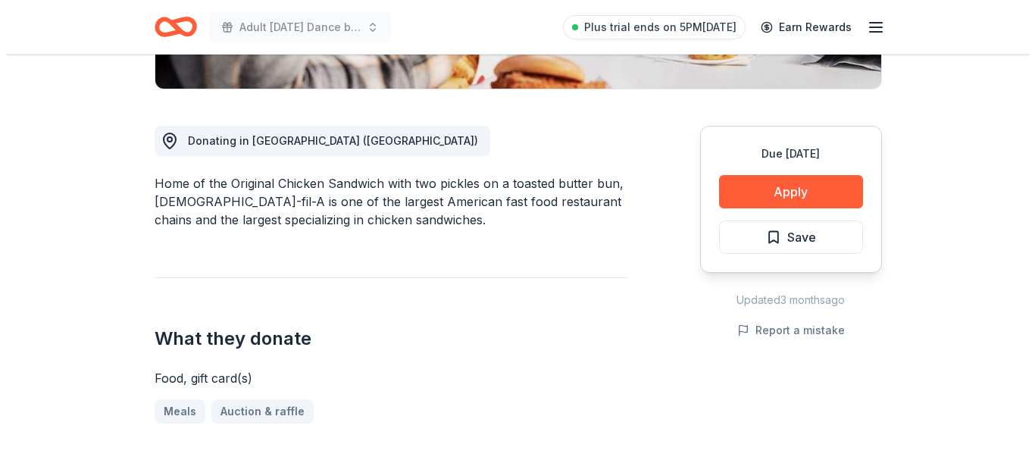
scroll to position [470, 0]
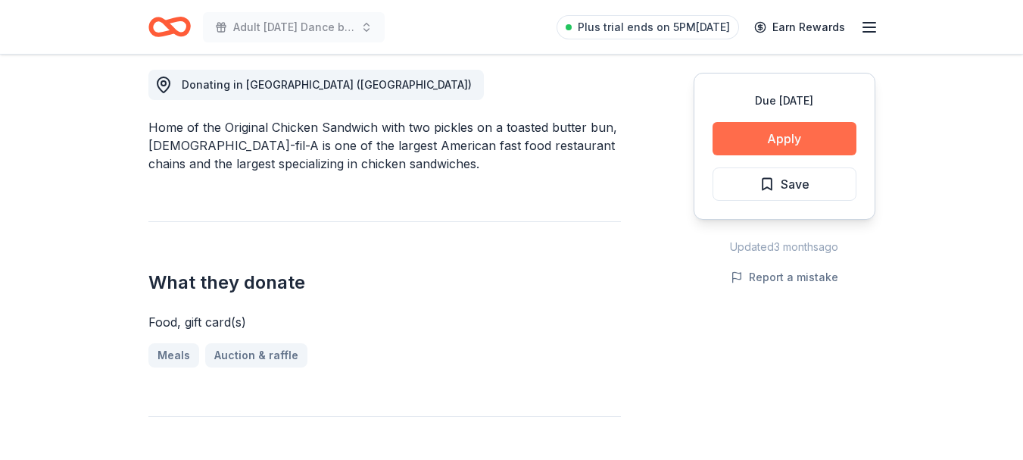
click at [769, 137] on button "Apply" at bounding box center [785, 138] width 144 height 33
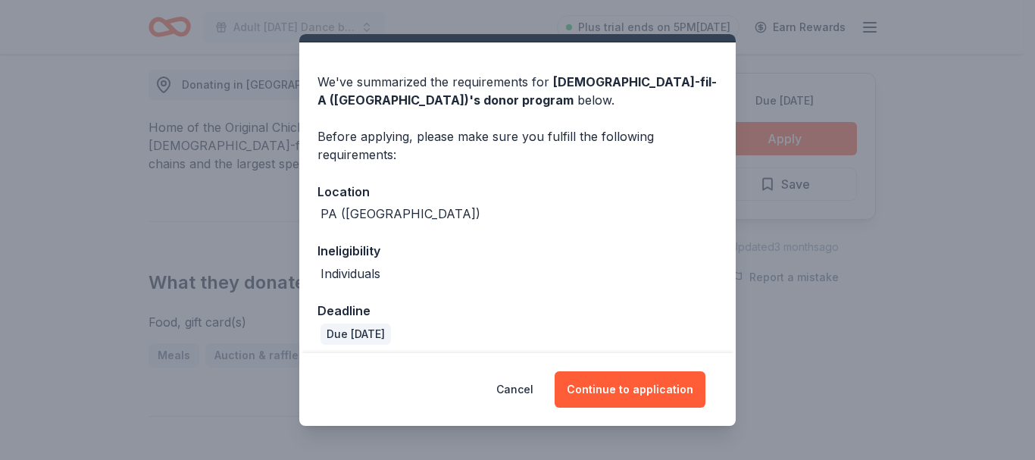
scroll to position [44, 0]
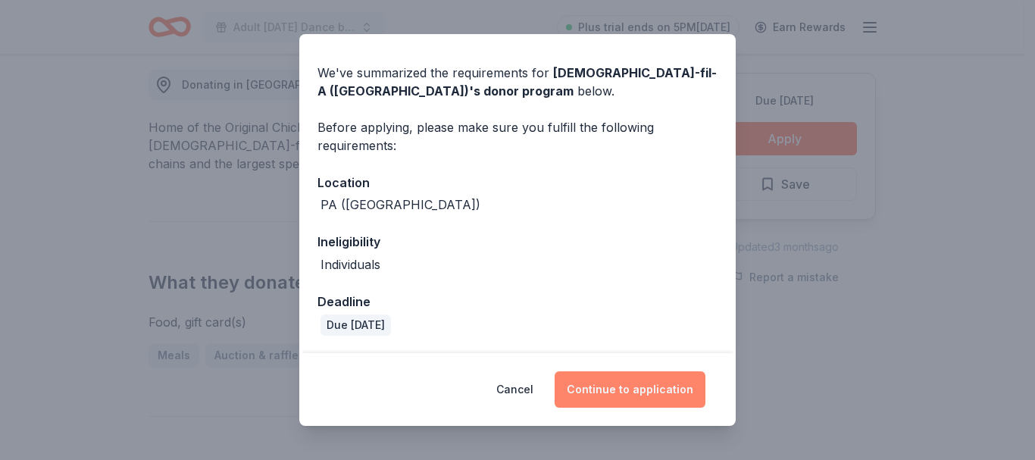
click at [630, 390] on button "Continue to application" at bounding box center [629, 389] width 151 height 36
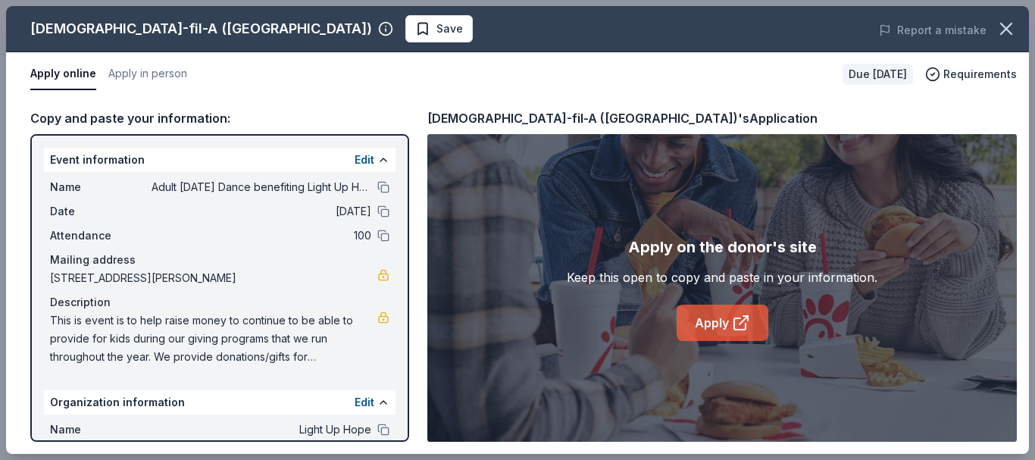
click at [739, 318] on icon at bounding box center [739, 323] width 11 height 11
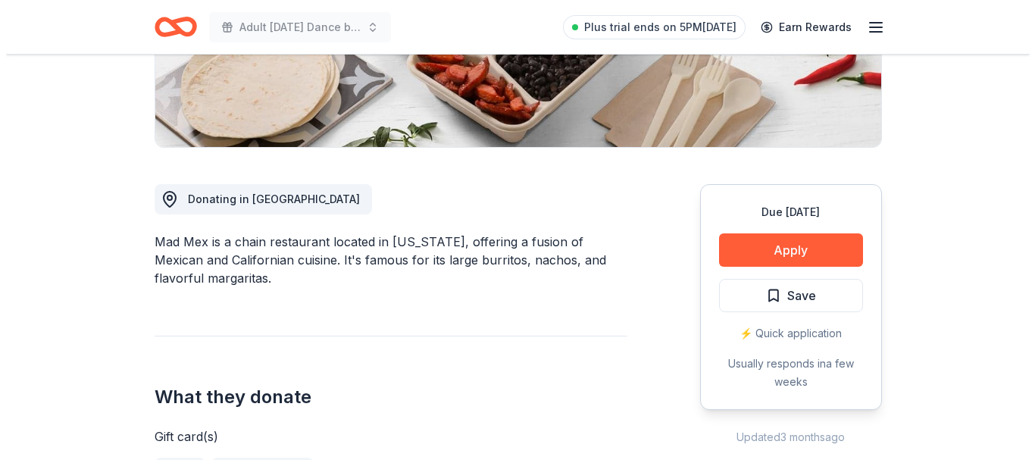
scroll to position [314, 0]
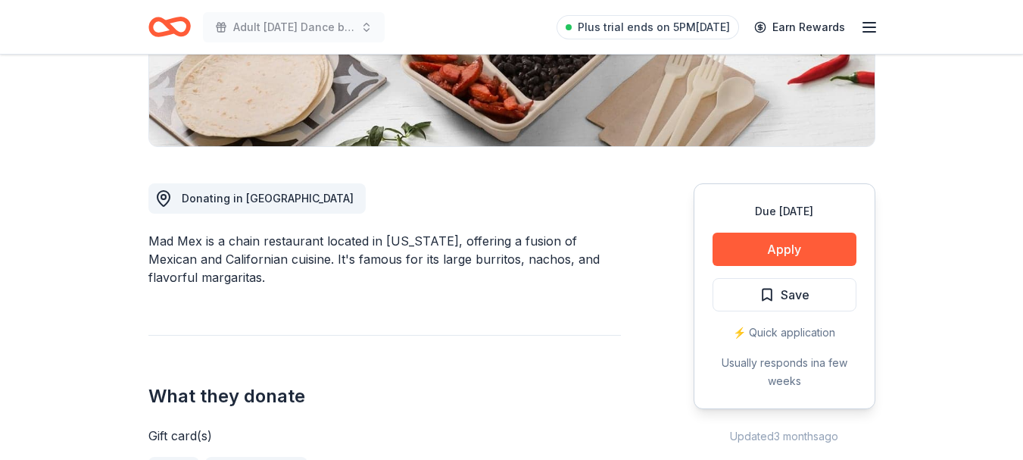
click at [714, 351] on div "Due in 24 days Apply Save ⚡️ Quick application Usually responds in a few weeks" at bounding box center [785, 296] width 182 height 226
click at [771, 252] on button "Apply" at bounding box center [785, 249] width 144 height 33
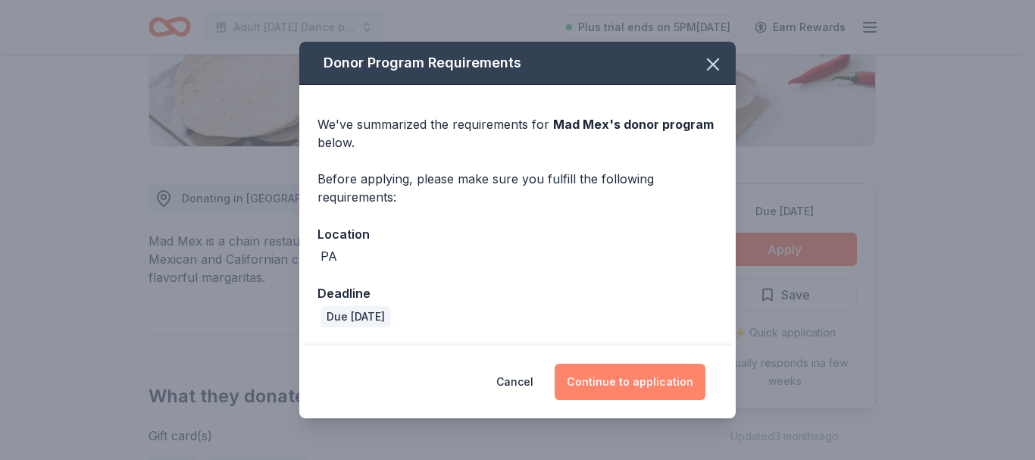
click at [614, 383] on button "Continue to application" at bounding box center [629, 382] width 151 height 36
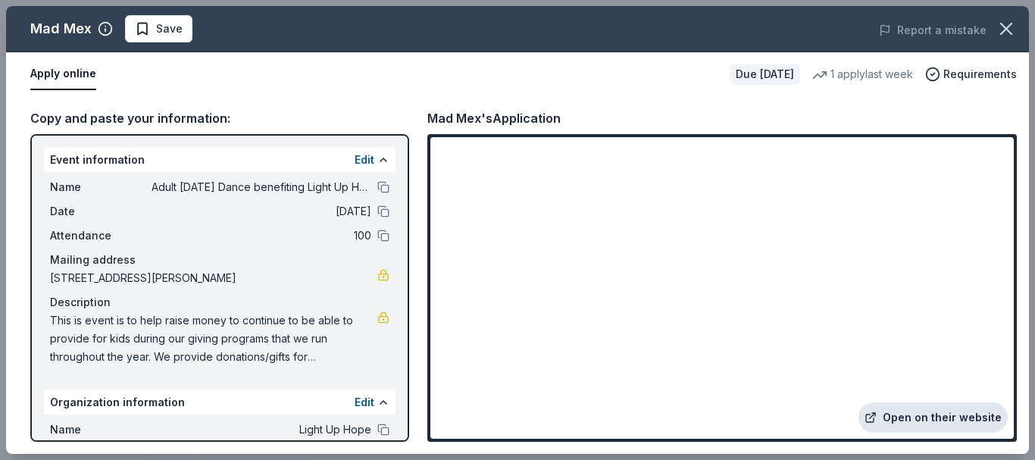
click at [938, 423] on link "Open on their website" at bounding box center [932, 417] width 149 height 30
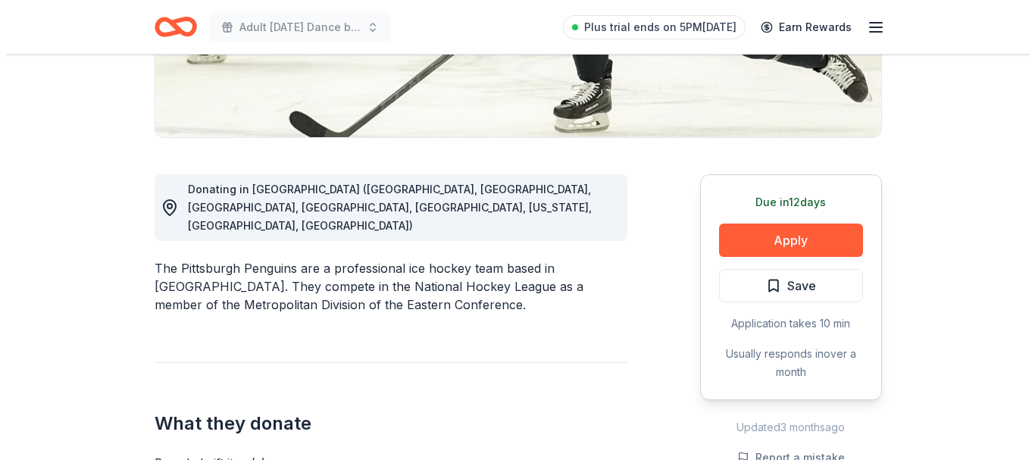
scroll to position [333, 0]
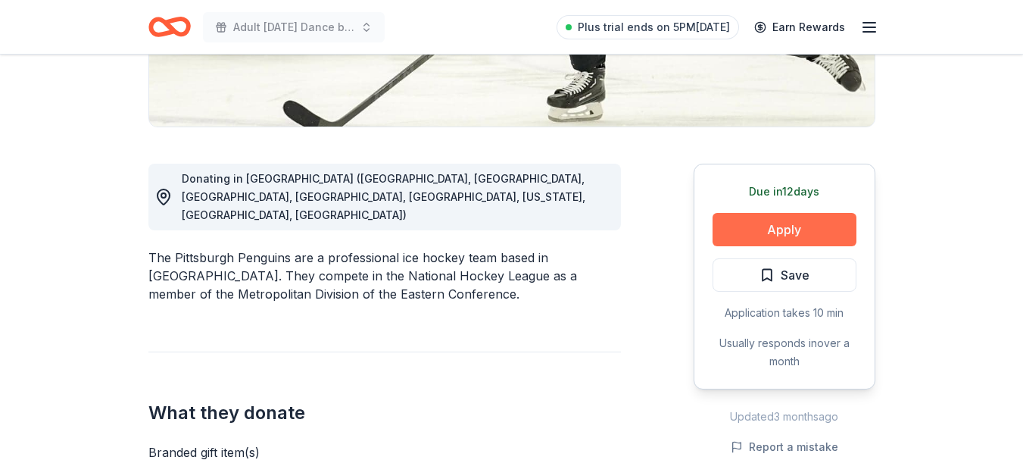
click at [767, 225] on button "Apply" at bounding box center [785, 229] width 144 height 33
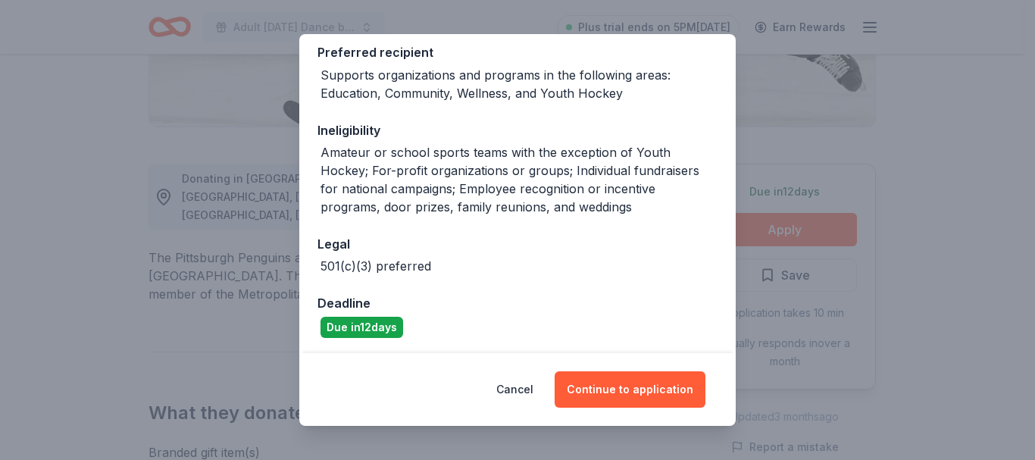
scroll to position [313, 0]
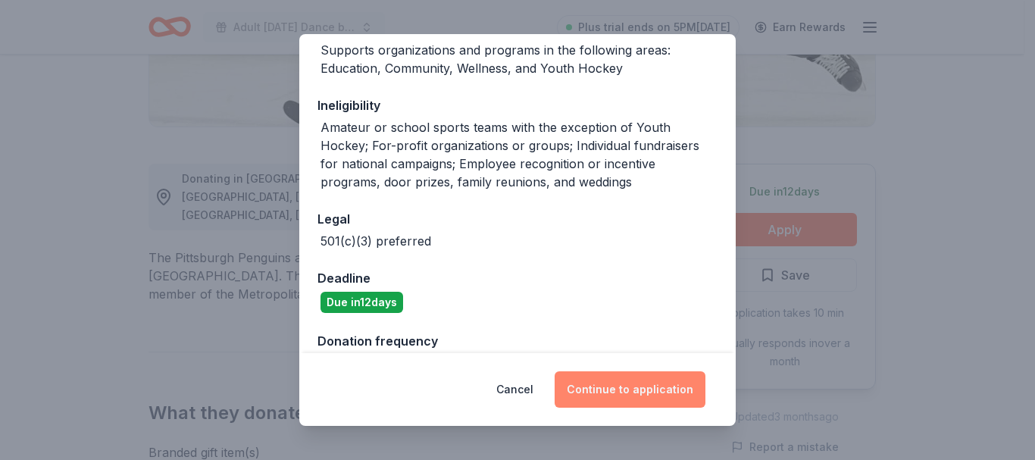
click at [661, 398] on button "Continue to application" at bounding box center [629, 389] width 151 height 36
